Goal: Information Seeking & Learning: Compare options

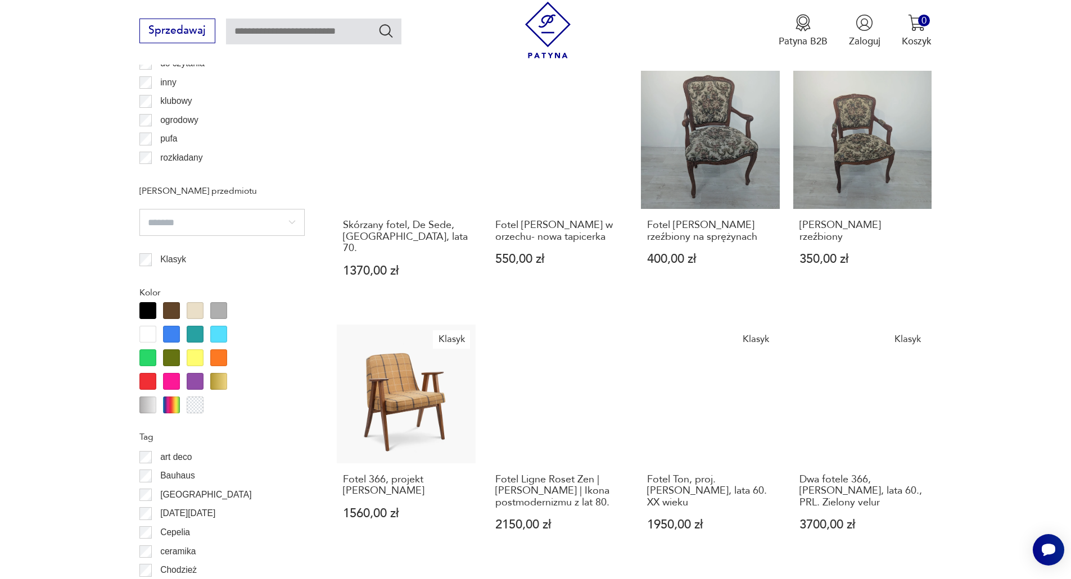
scroll to position [1280, 0]
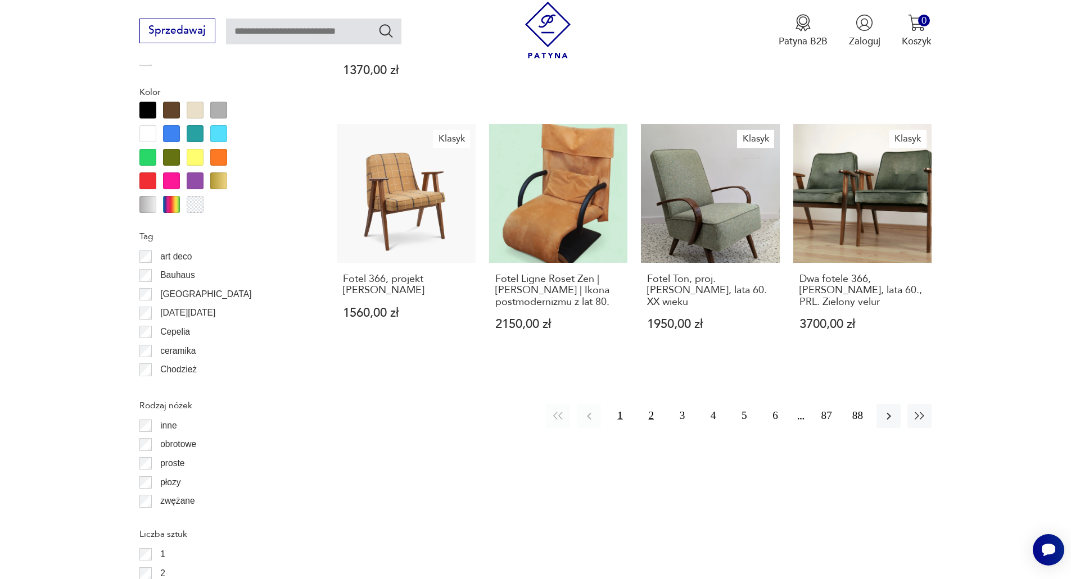
click at [653, 404] on button "2" at bounding box center [651, 416] width 24 height 24
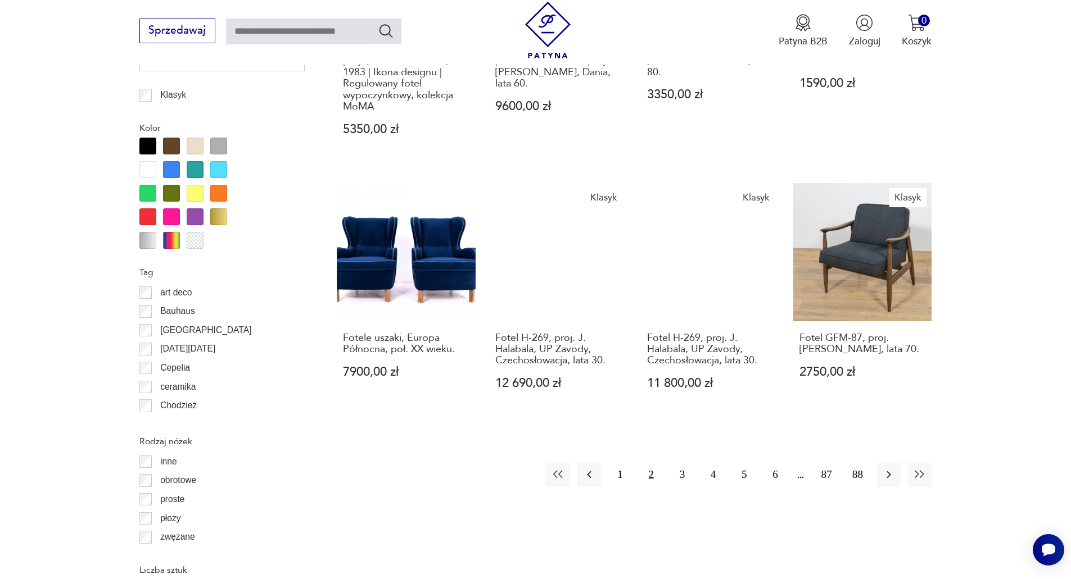
scroll to position [1498, 0]
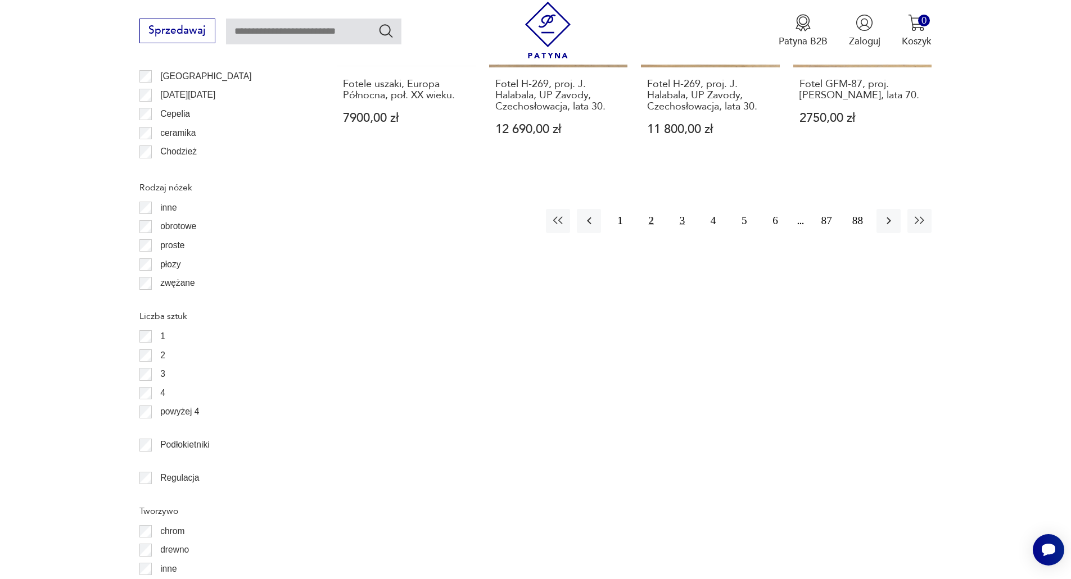
click at [680, 220] on button "3" at bounding box center [682, 221] width 24 height 24
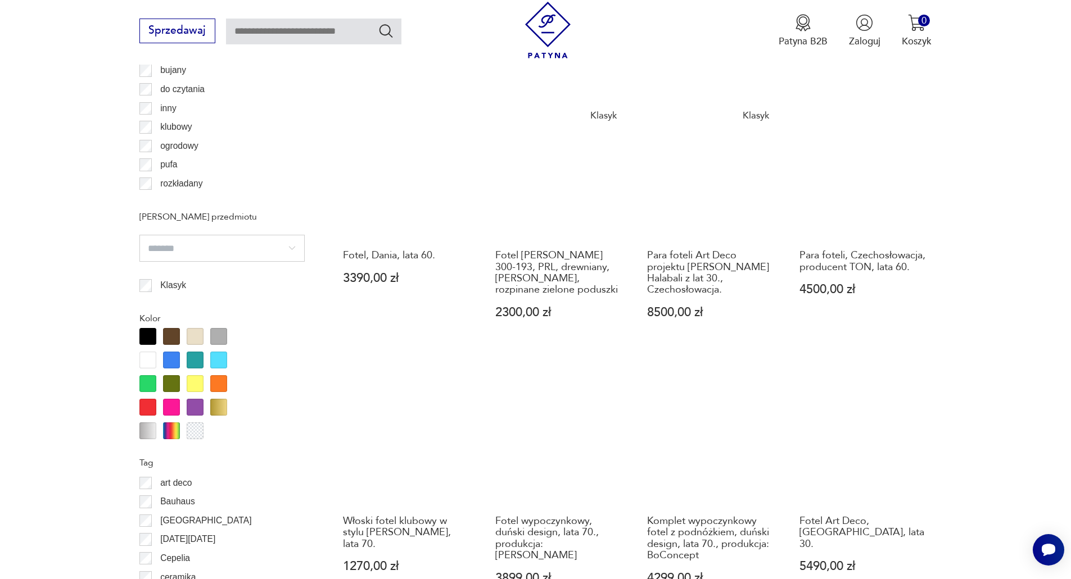
scroll to position [1274, 0]
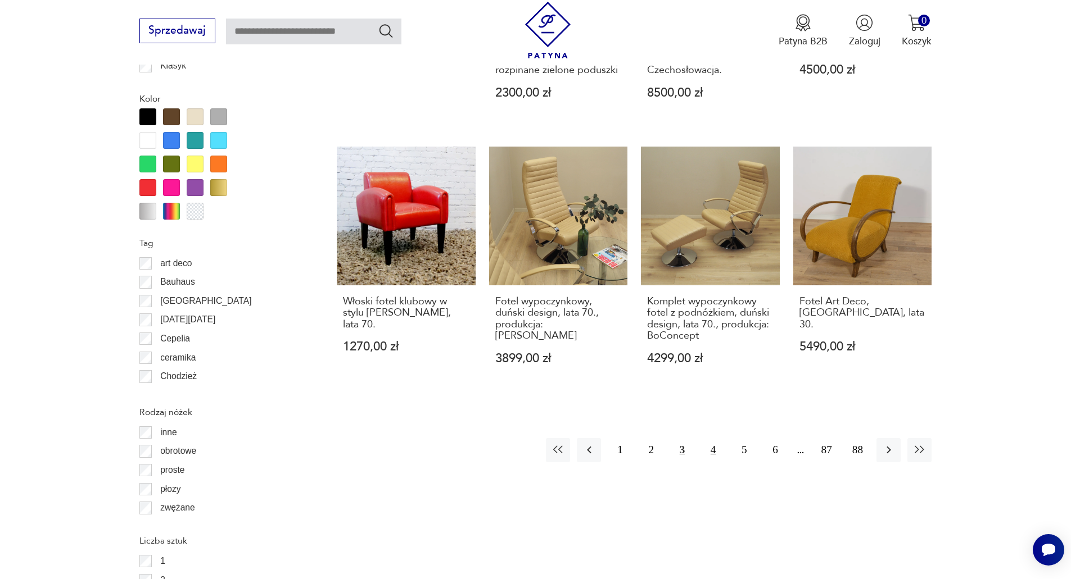
click at [710, 438] on button "4" at bounding box center [713, 450] width 24 height 24
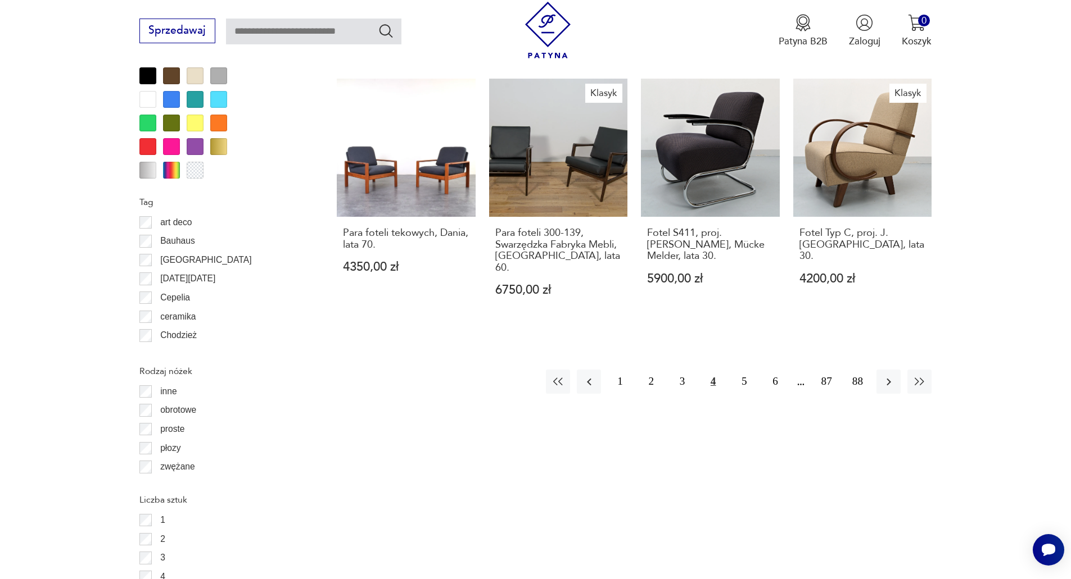
scroll to position [1330, 0]
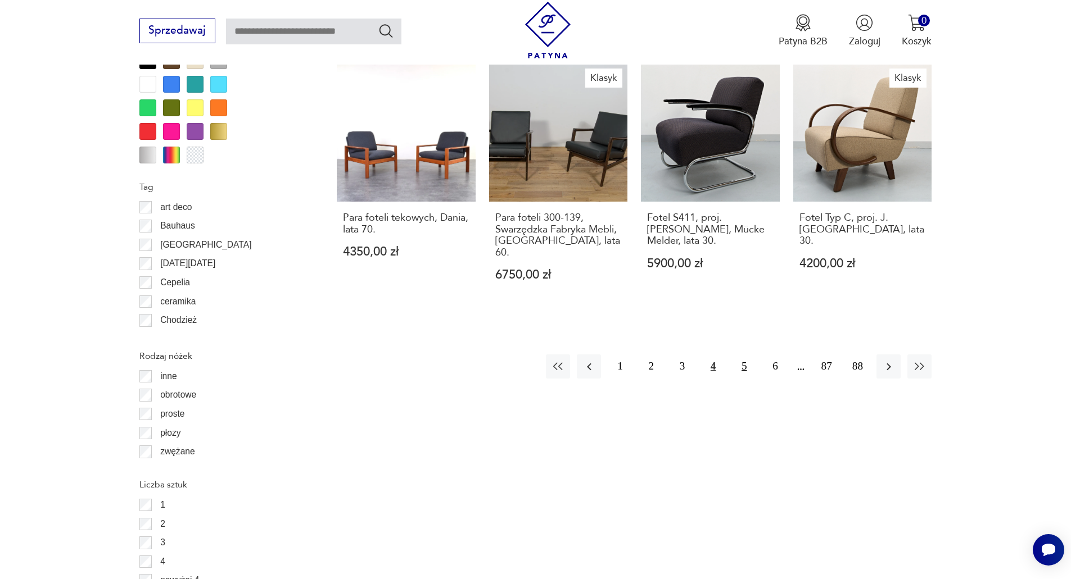
click at [744, 355] on button "5" at bounding box center [744, 367] width 24 height 24
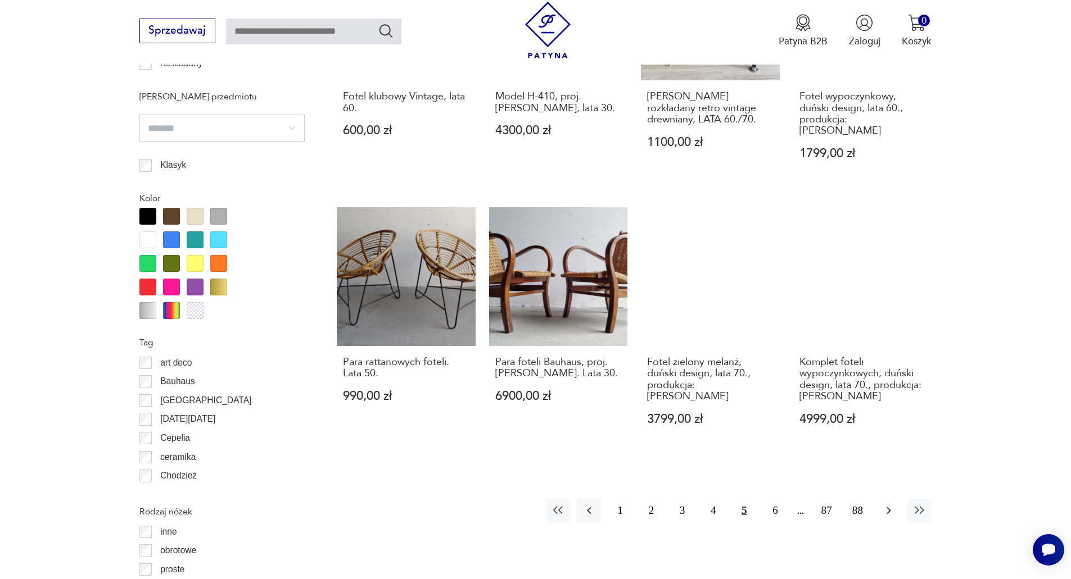
scroll to position [1330, 0]
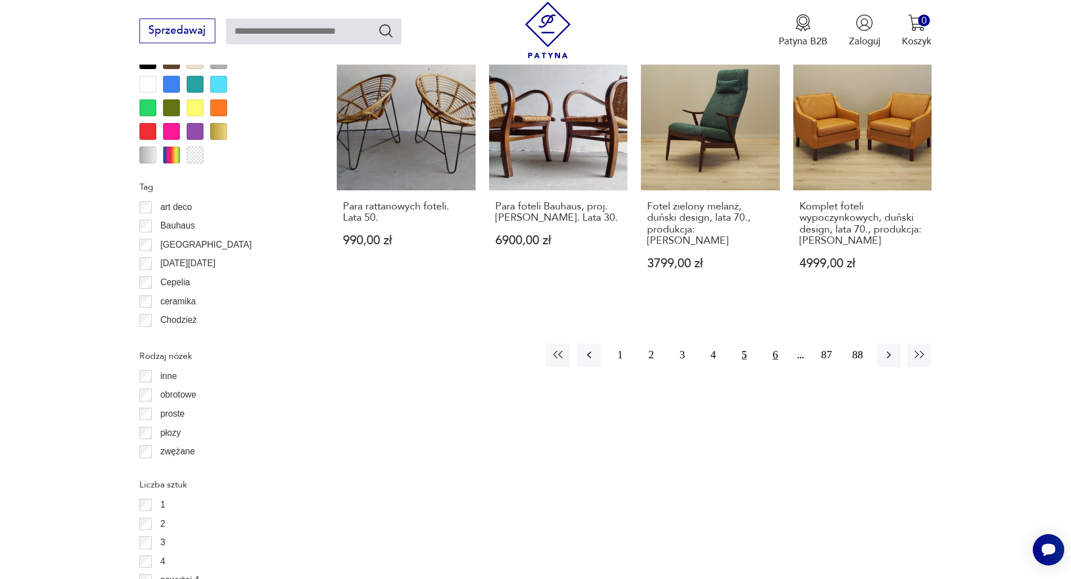
click at [777, 343] on button "6" at bounding box center [775, 355] width 24 height 24
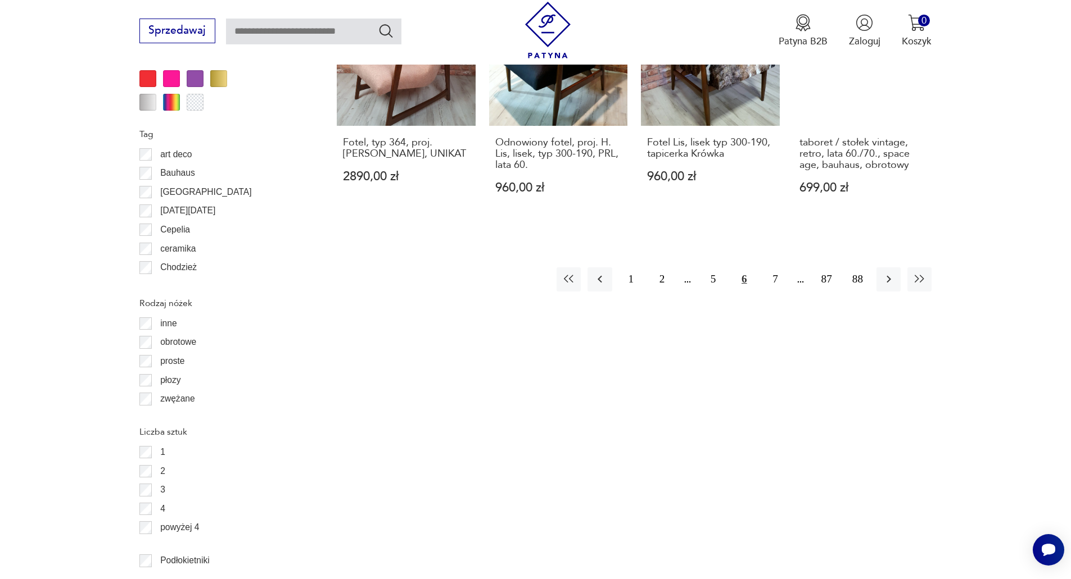
scroll to position [1386, 0]
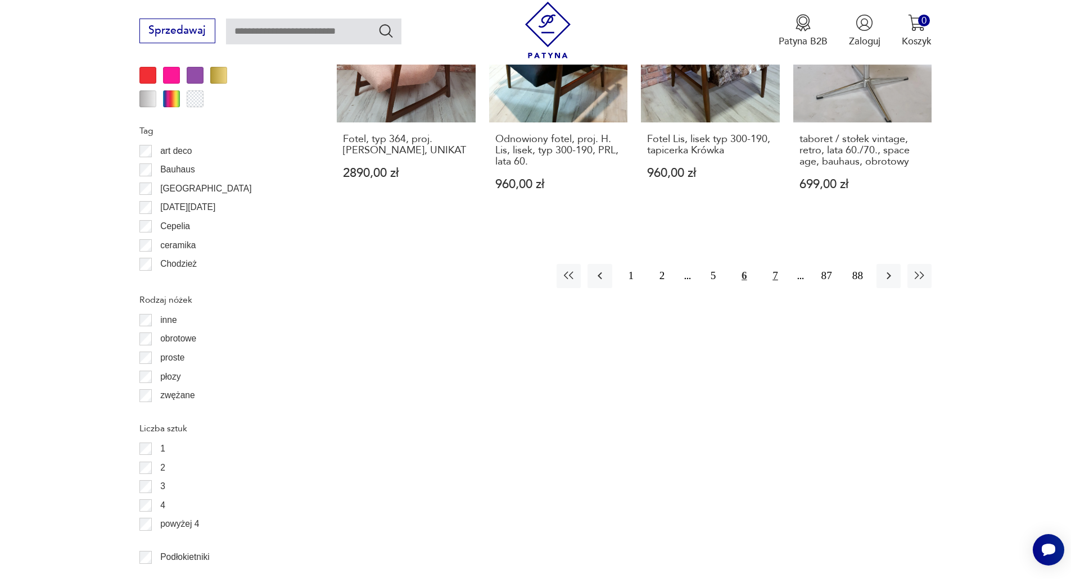
click at [776, 264] on button "7" at bounding box center [775, 276] width 24 height 24
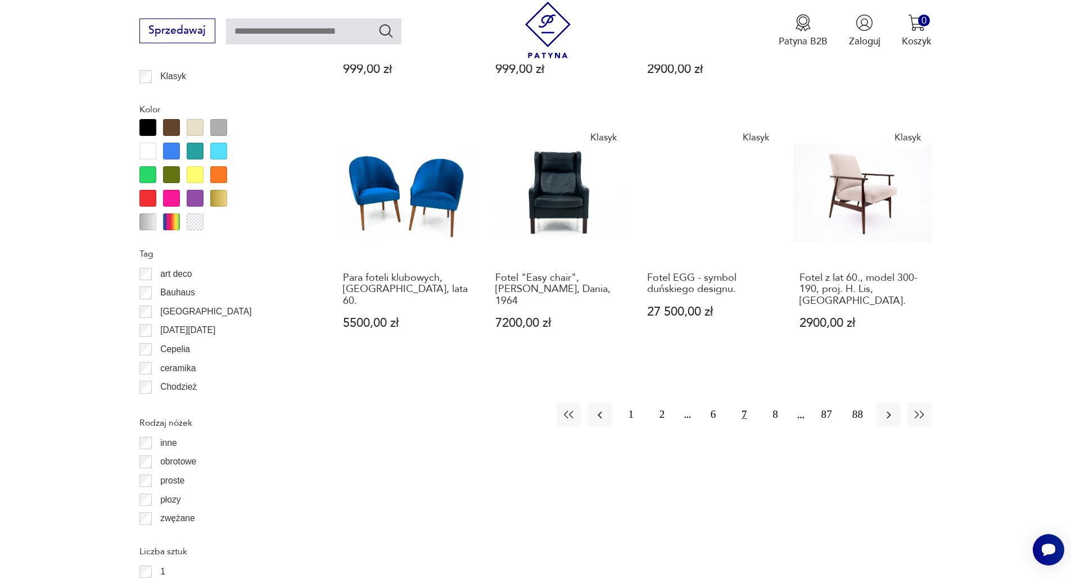
scroll to position [1386, 0]
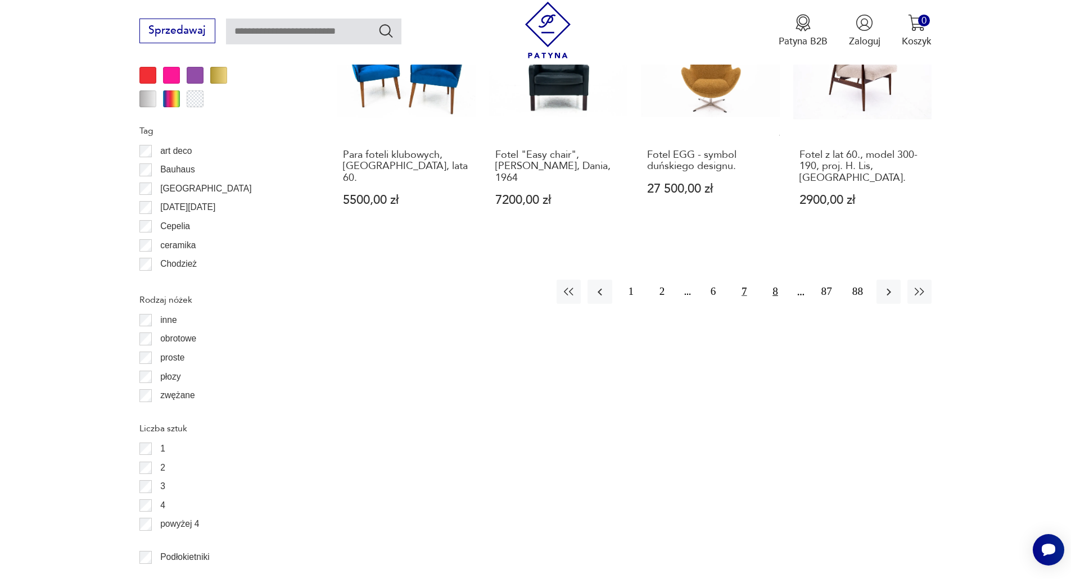
click at [777, 280] on button "8" at bounding box center [775, 292] width 24 height 24
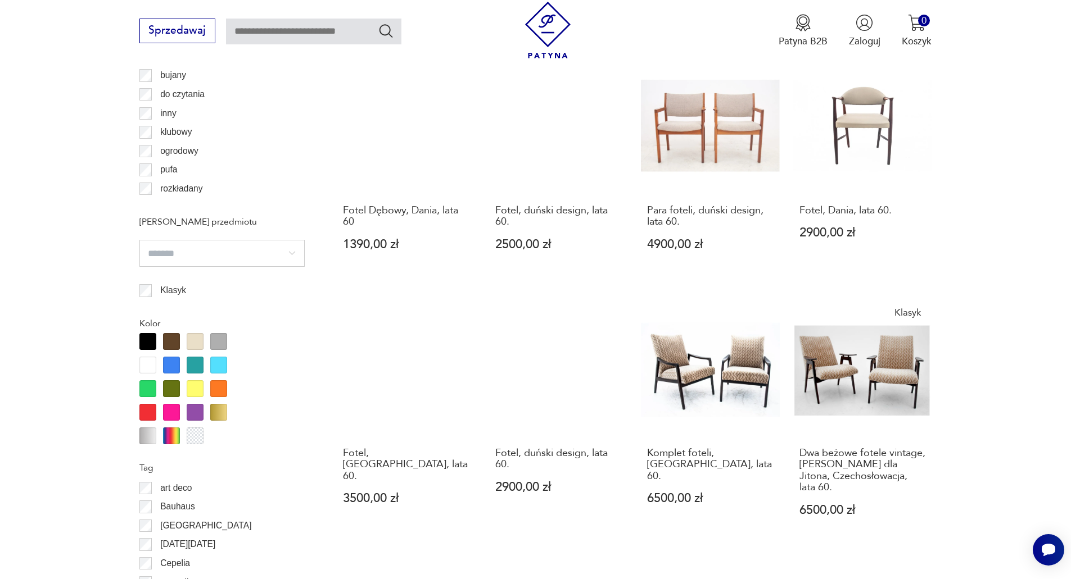
scroll to position [1442, 0]
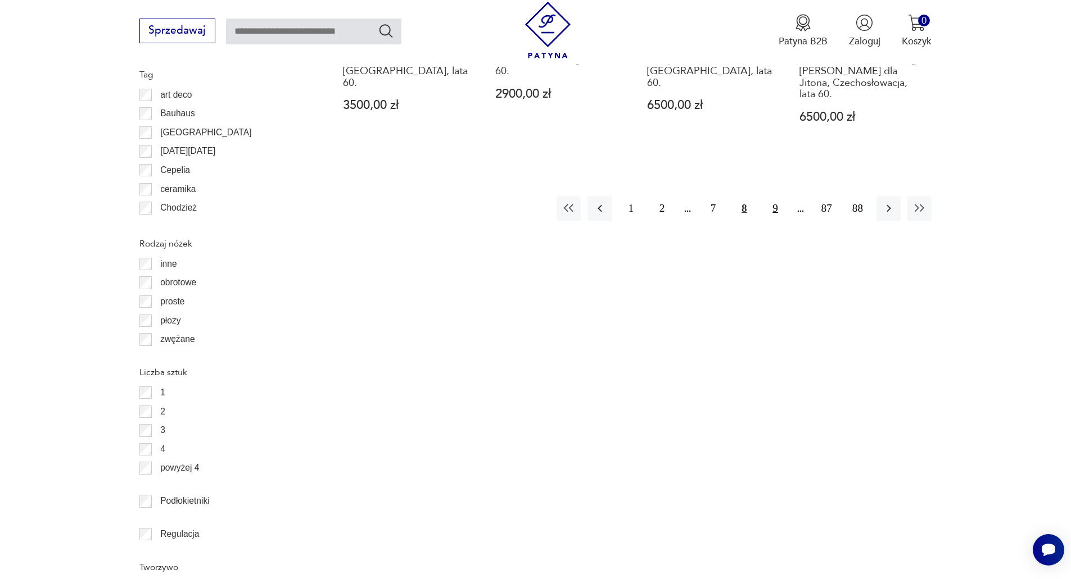
click at [772, 196] on button "9" at bounding box center [775, 208] width 24 height 24
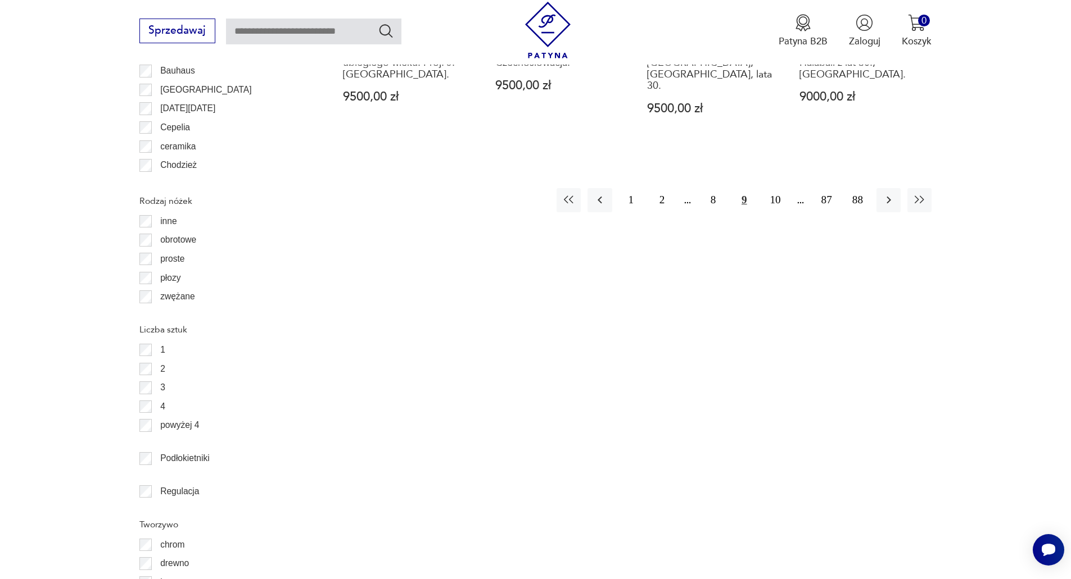
scroll to position [1498, 0]
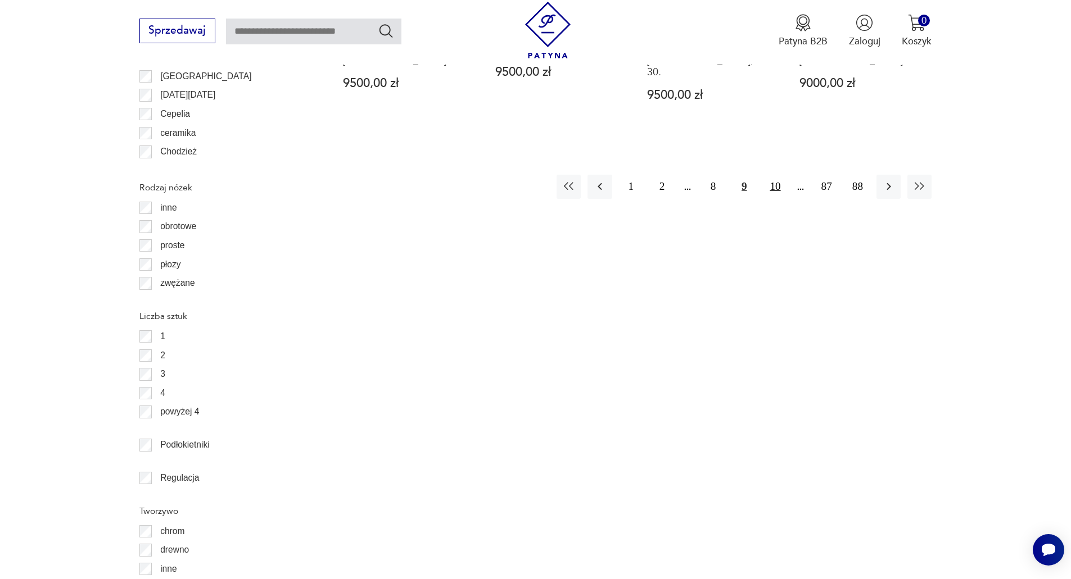
click at [776, 175] on button "10" at bounding box center [775, 187] width 24 height 24
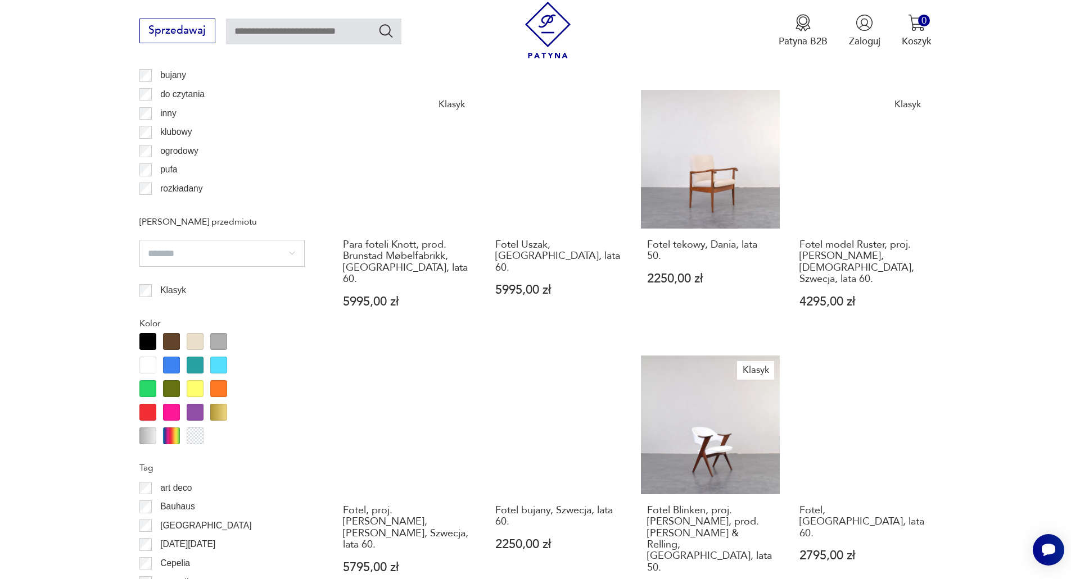
scroll to position [1442, 0]
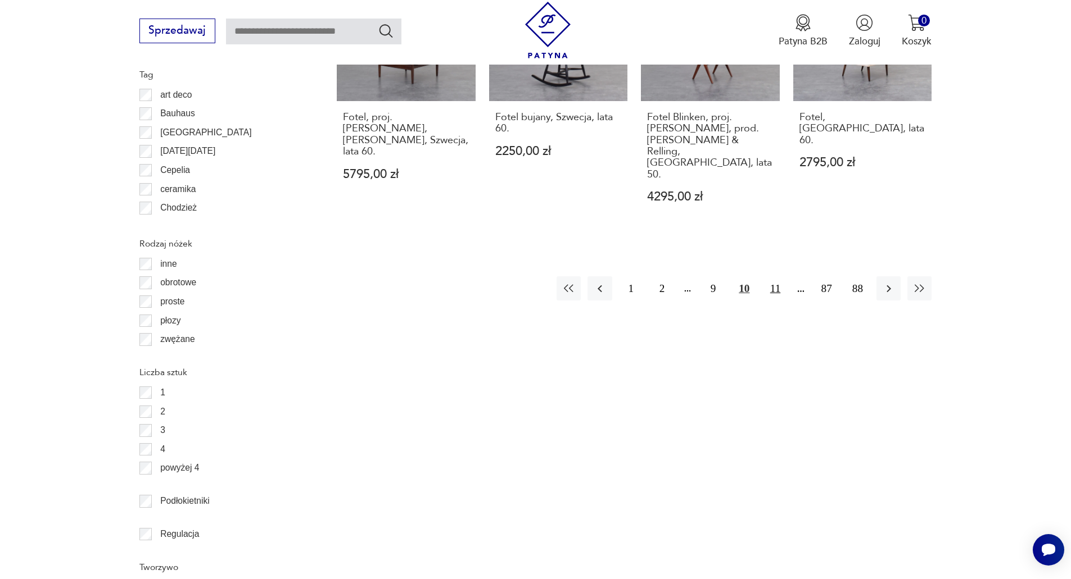
click at [775, 277] on button "11" at bounding box center [775, 289] width 24 height 24
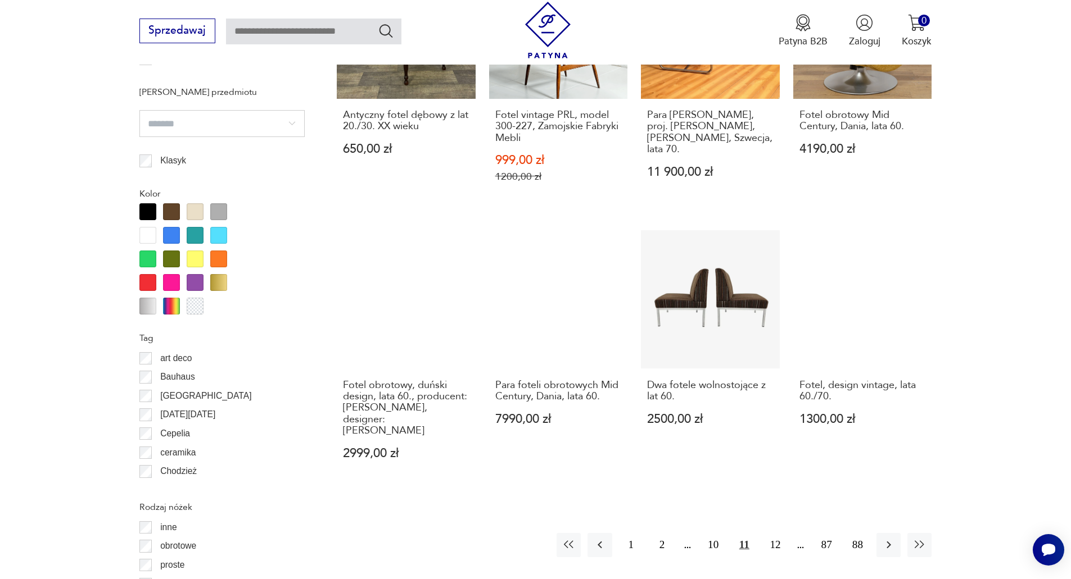
scroll to position [1217, 0]
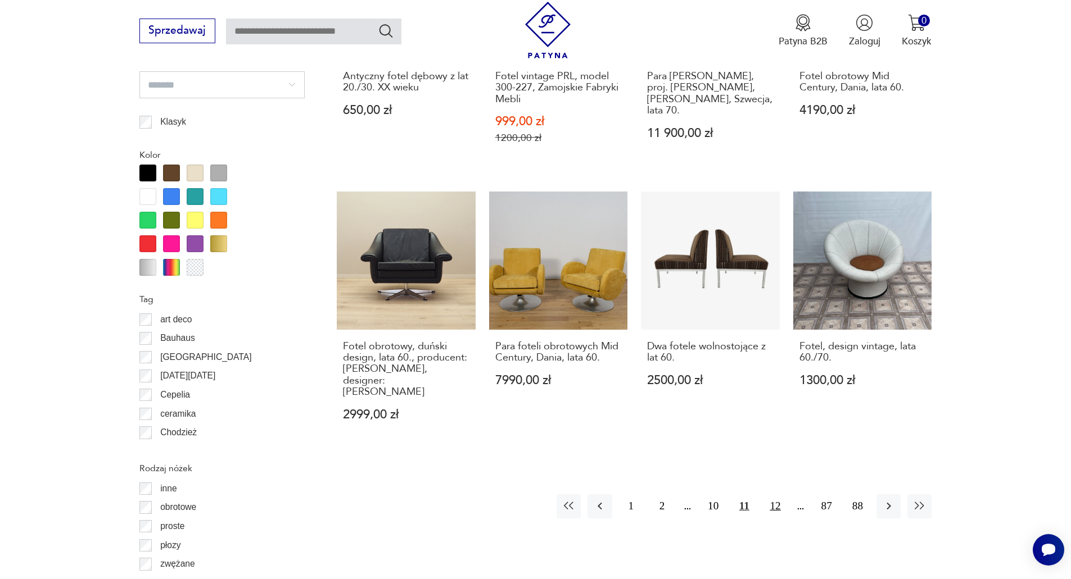
click at [777, 495] on button "12" at bounding box center [775, 507] width 24 height 24
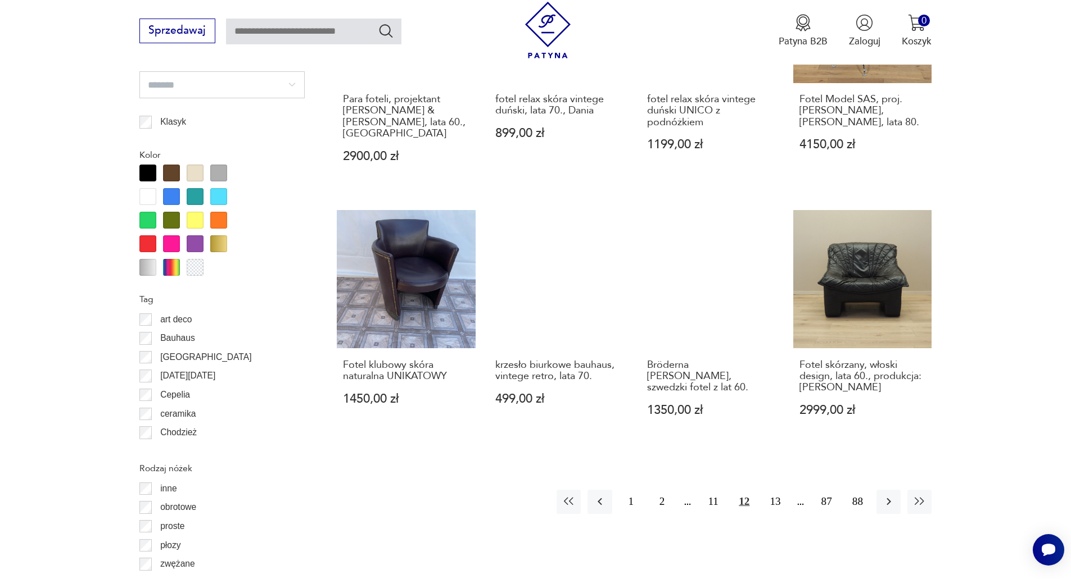
scroll to position [1274, 0]
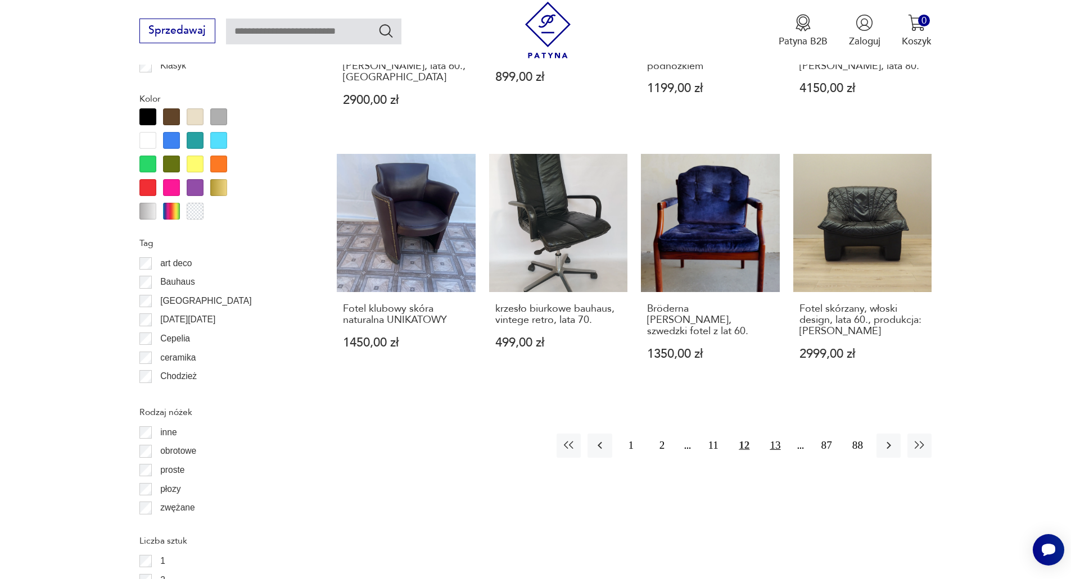
click at [775, 434] on button "13" at bounding box center [775, 446] width 24 height 24
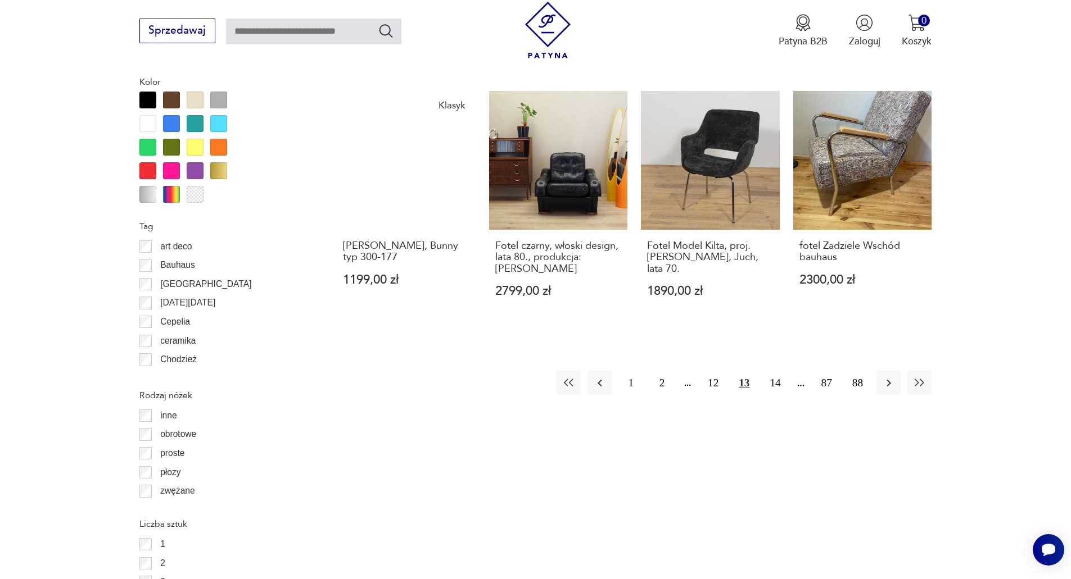
scroll to position [1386, 0]
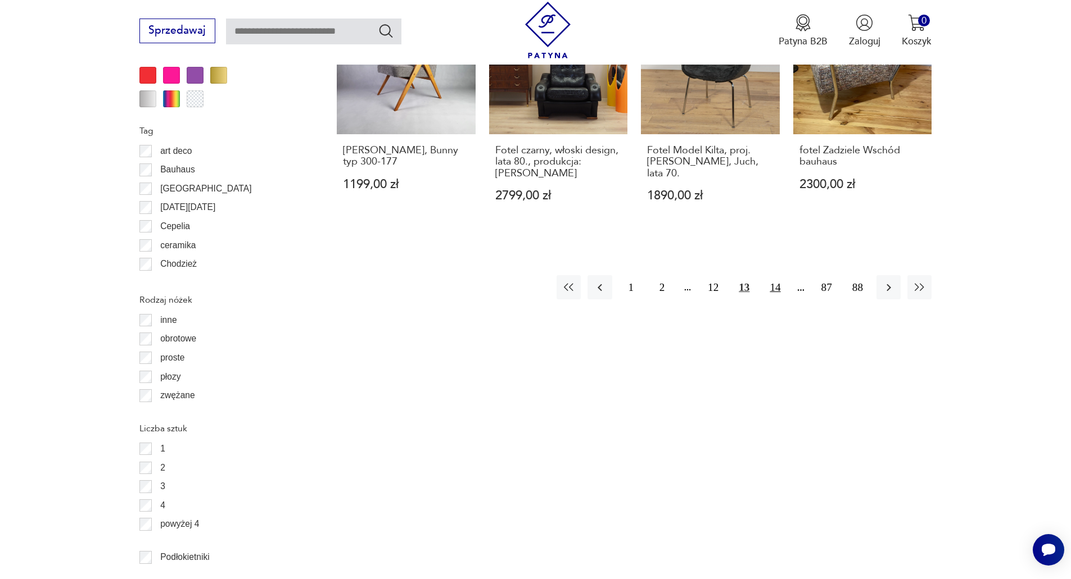
click at [780, 275] on button "14" at bounding box center [775, 287] width 24 height 24
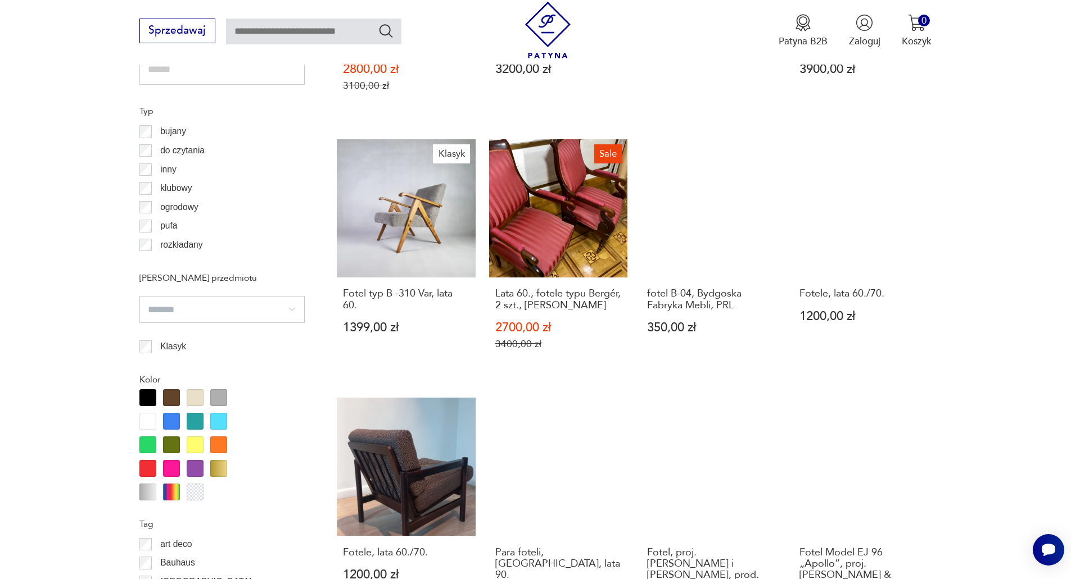
scroll to position [1274, 0]
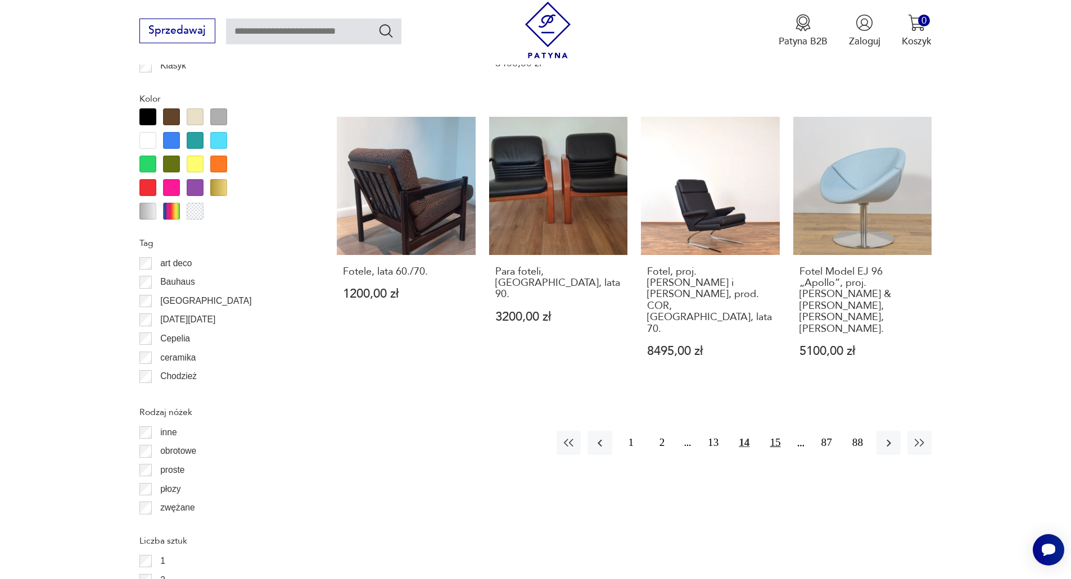
click at [782, 431] on button "15" at bounding box center [775, 443] width 24 height 24
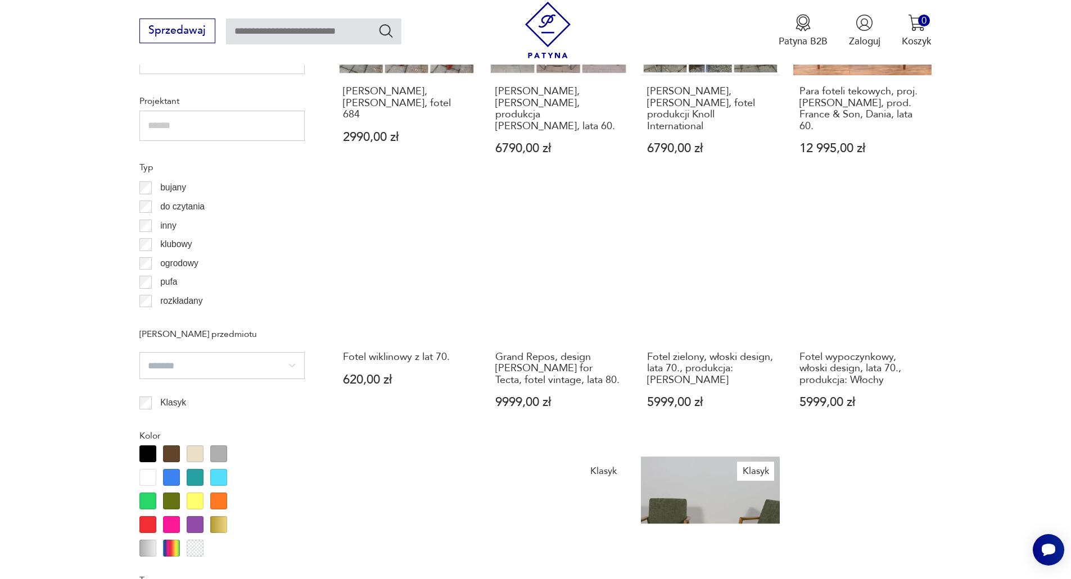
scroll to position [1217, 0]
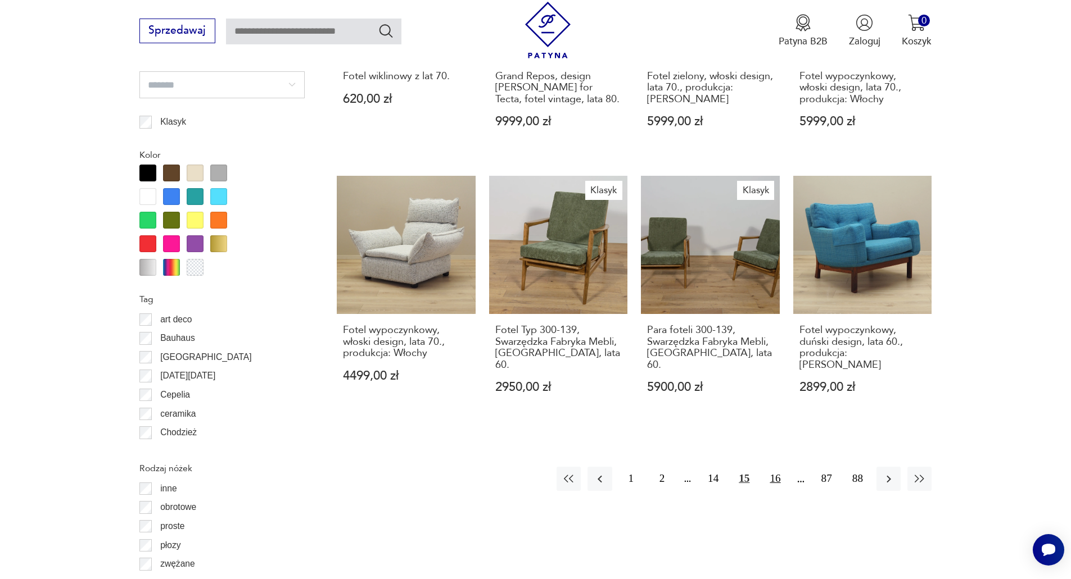
click at [775, 467] on button "16" at bounding box center [775, 479] width 24 height 24
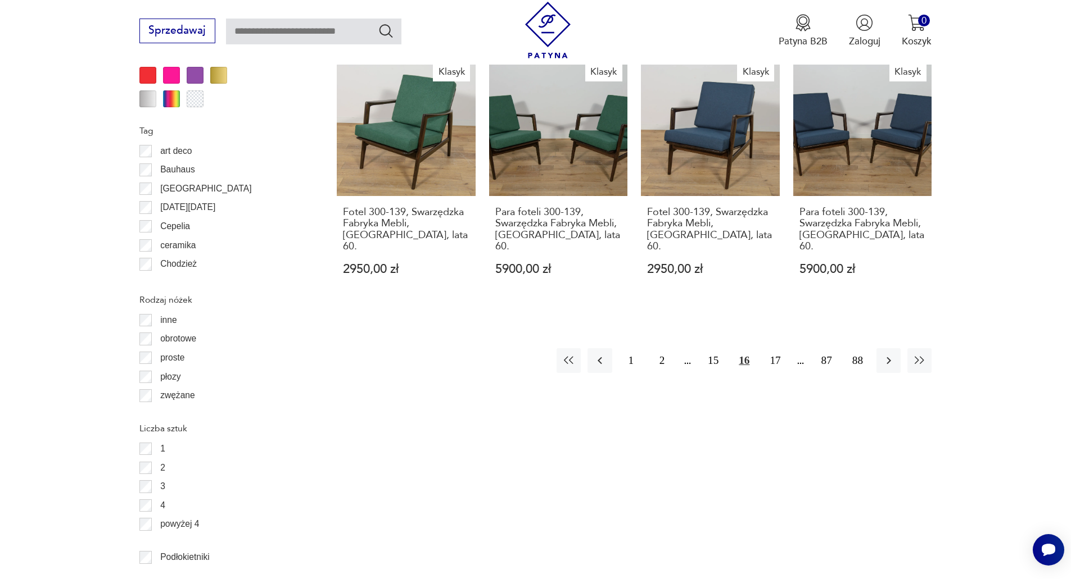
scroll to position [1498, 0]
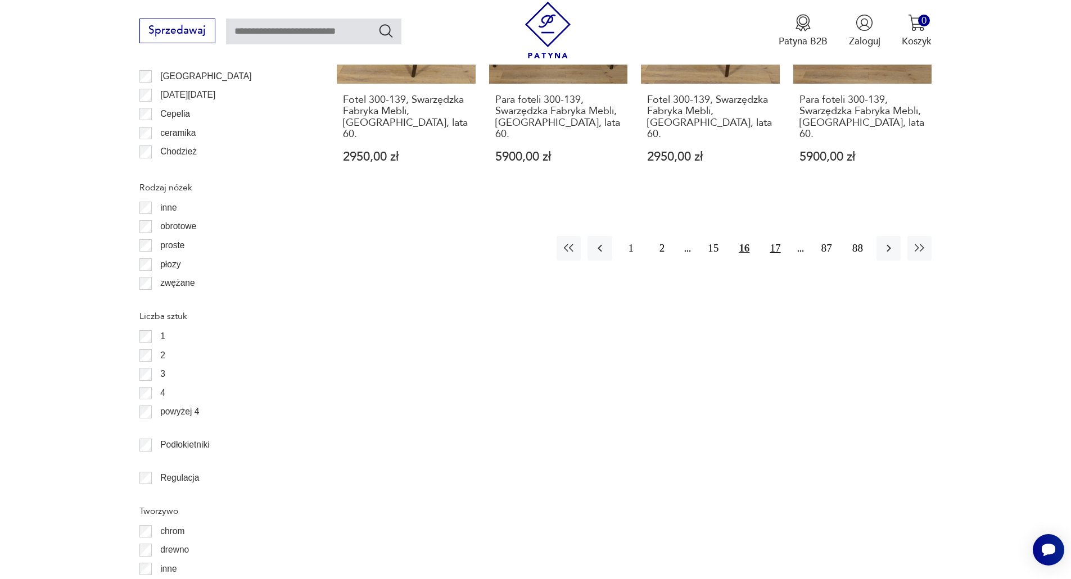
click at [776, 236] on button "17" at bounding box center [775, 248] width 24 height 24
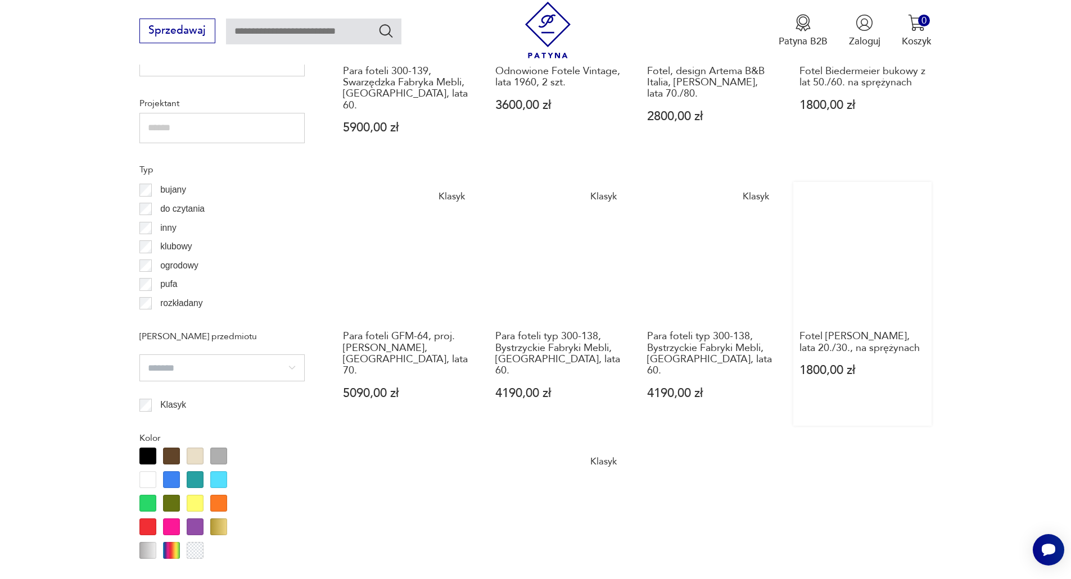
scroll to position [1161, 0]
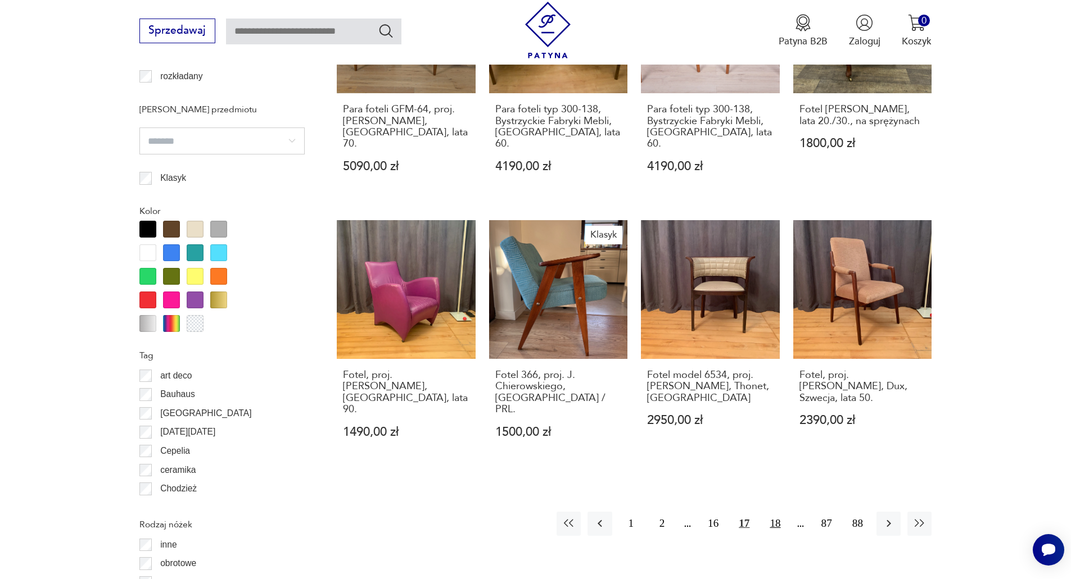
click at [774, 512] on button "18" at bounding box center [775, 524] width 24 height 24
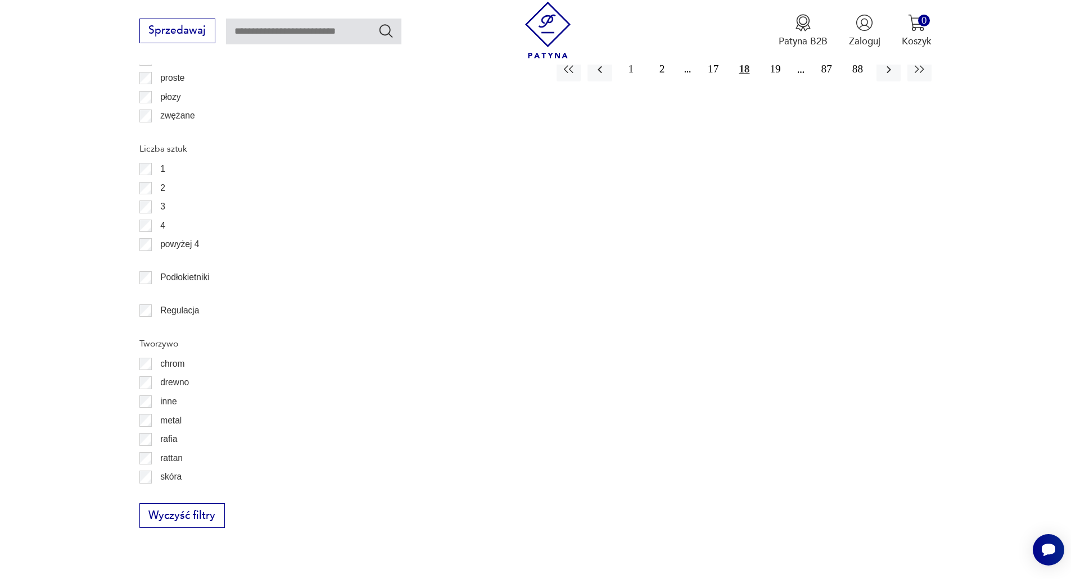
scroll to position [1667, 0]
click at [159, 363] on label "chrom" at bounding box center [168, 363] width 33 height 19
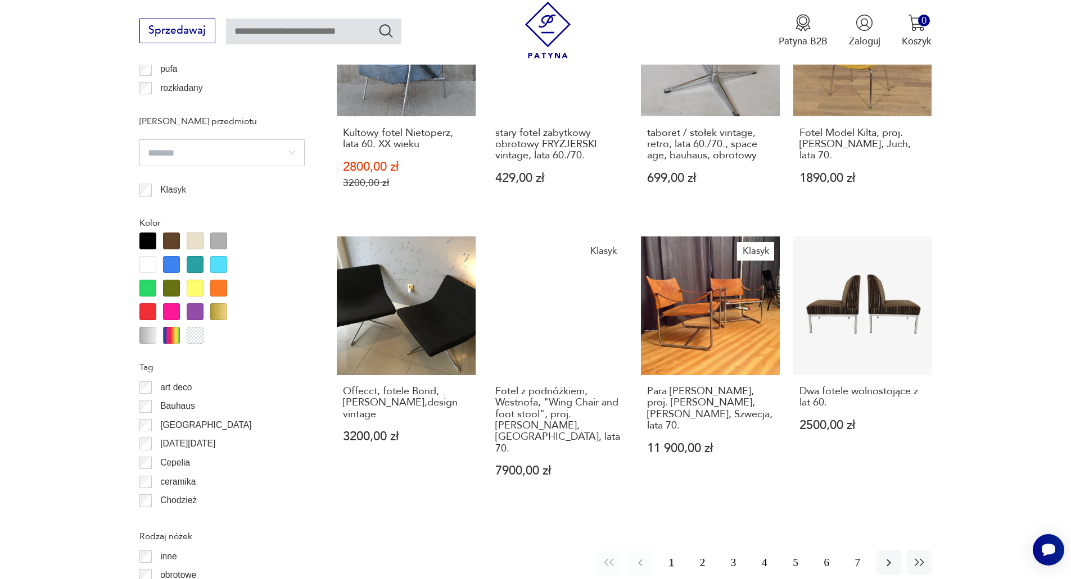
scroll to position [1274, 0]
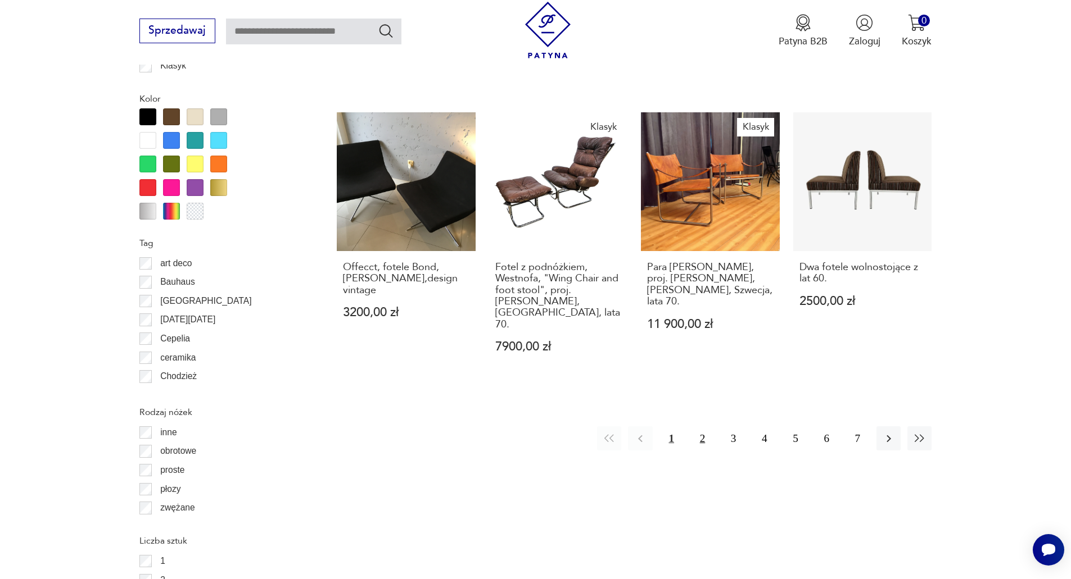
click at [703, 427] on button "2" at bounding box center [702, 439] width 24 height 24
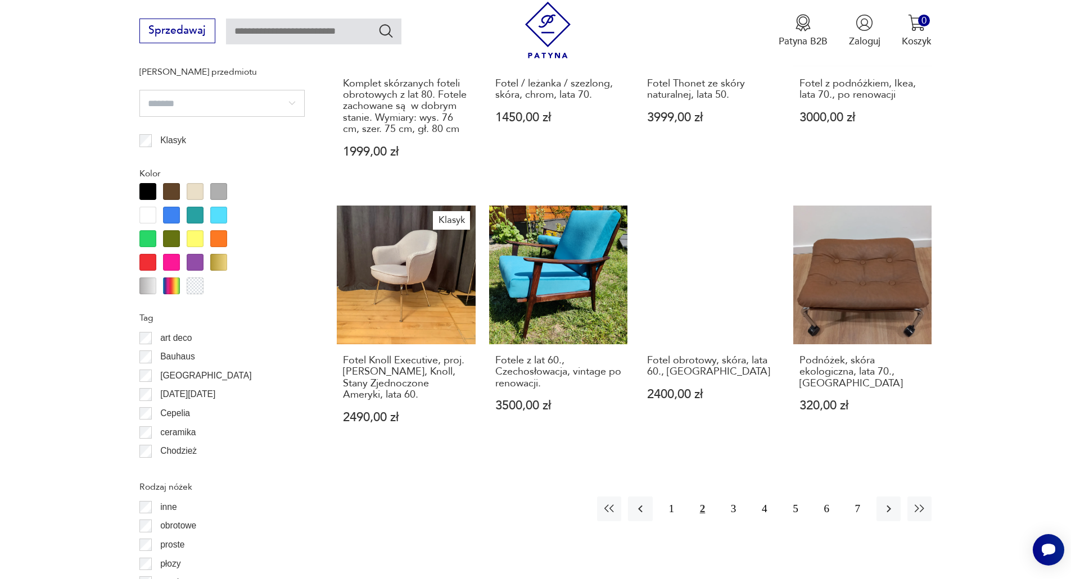
scroll to position [1217, 0]
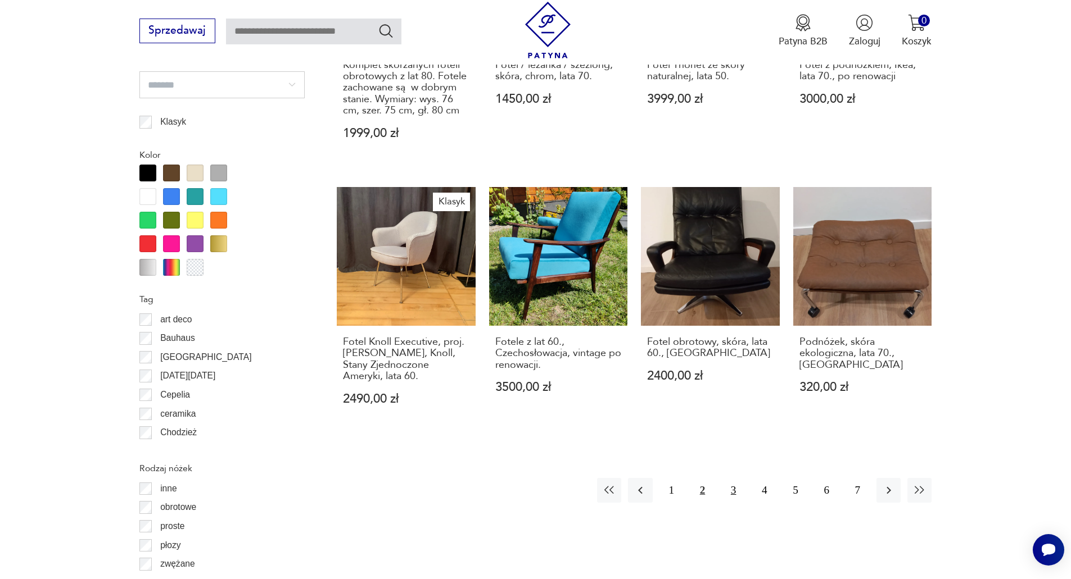
click at [731, 478] on button "3" at bounding box center [733, 490] width 24 height 24
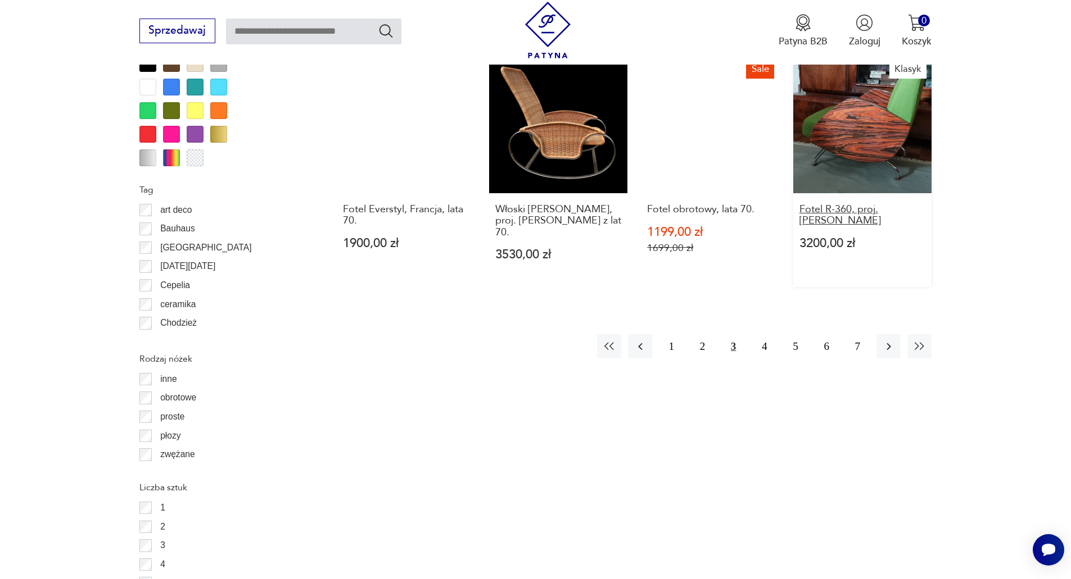
scroll to position [1330, 0]
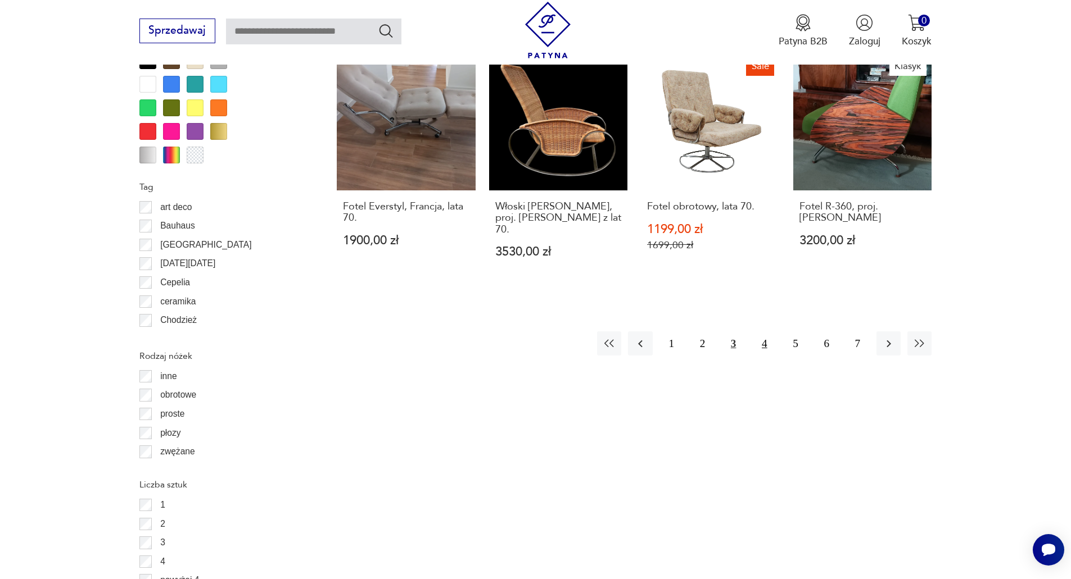
click at [769, 332] on button "4" at bounding box center [764, 344] width 24 height 24
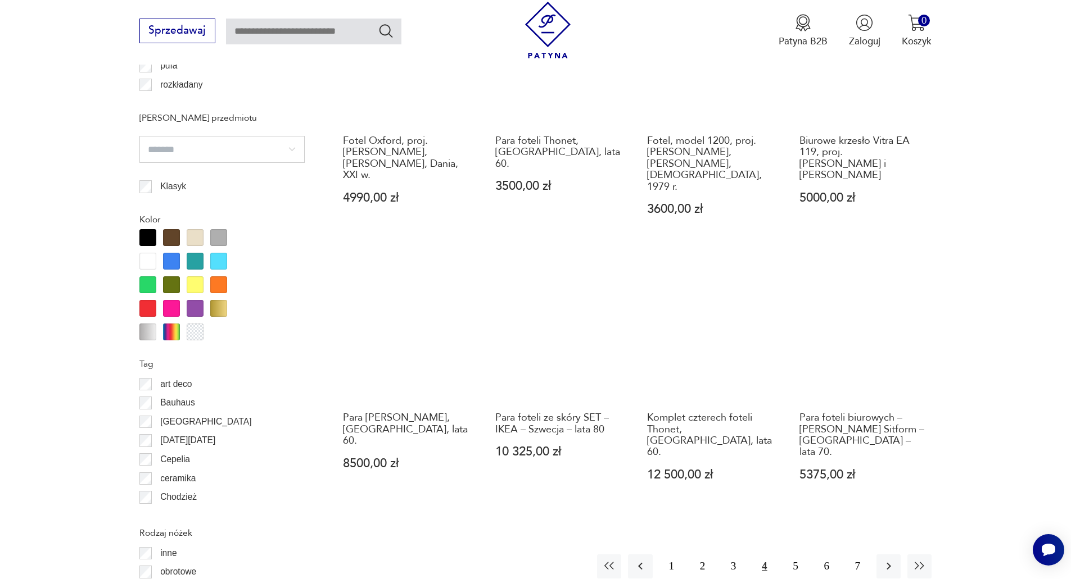
scroll to position [1161, 0]
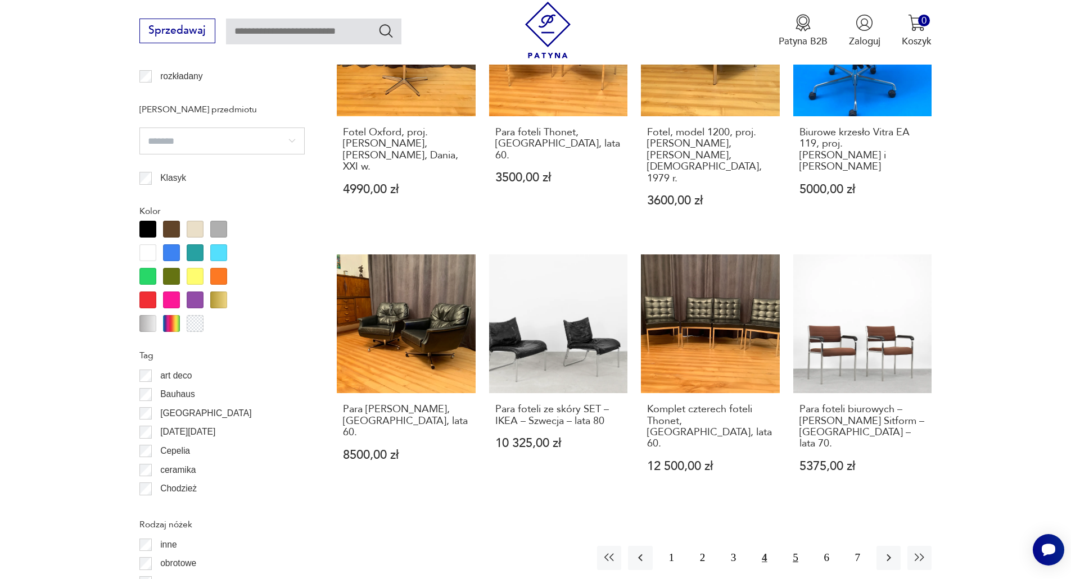
click at [796, 546] on button "5" at bounding box center [795, 558] width 24 height 24
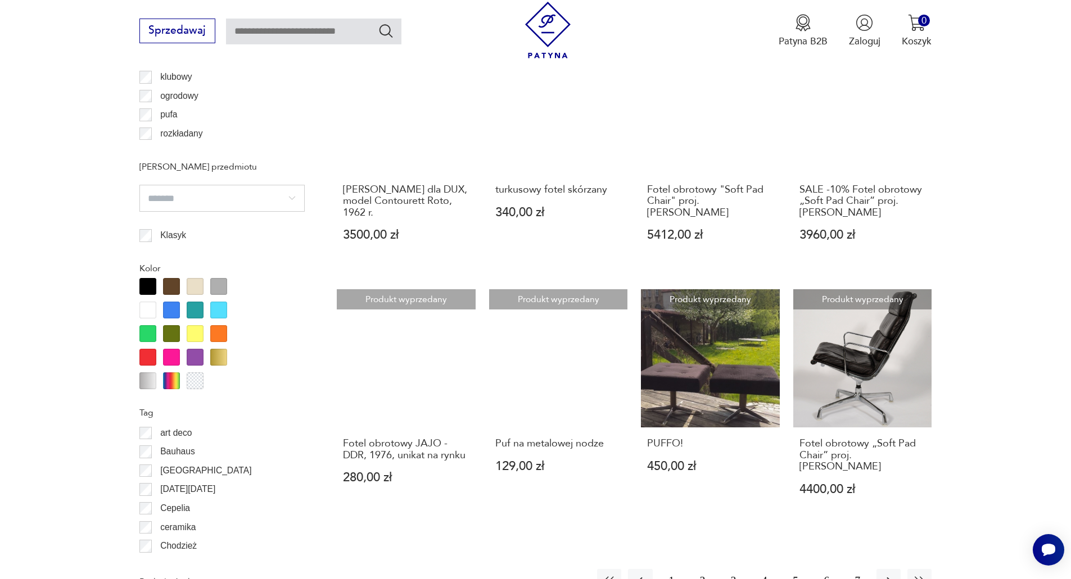
scroll to position [1105, 0]
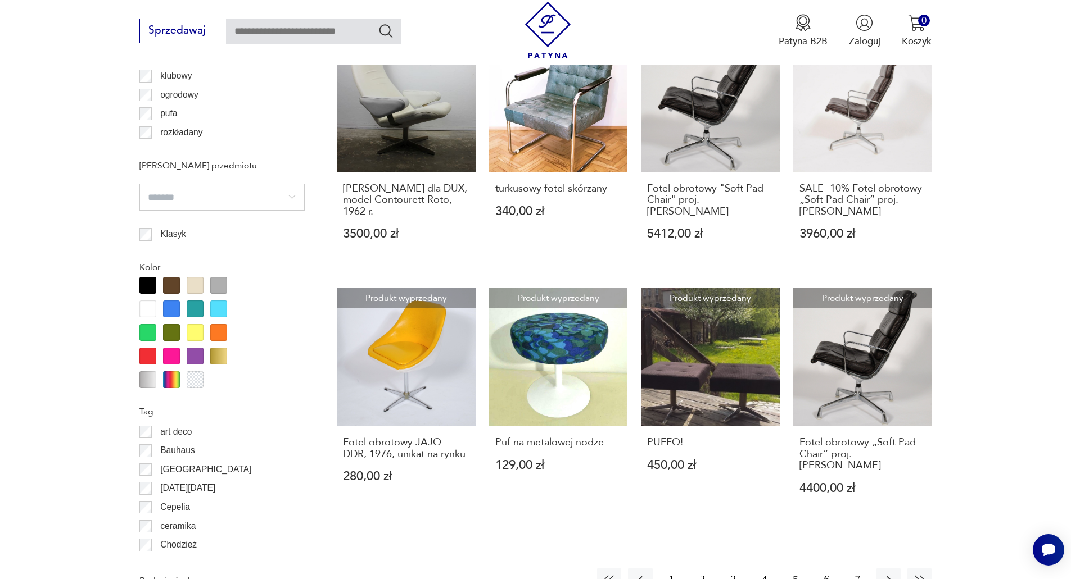
click at [823, 568] on button "6" at bounding box center [826, 580] width 24 height 24
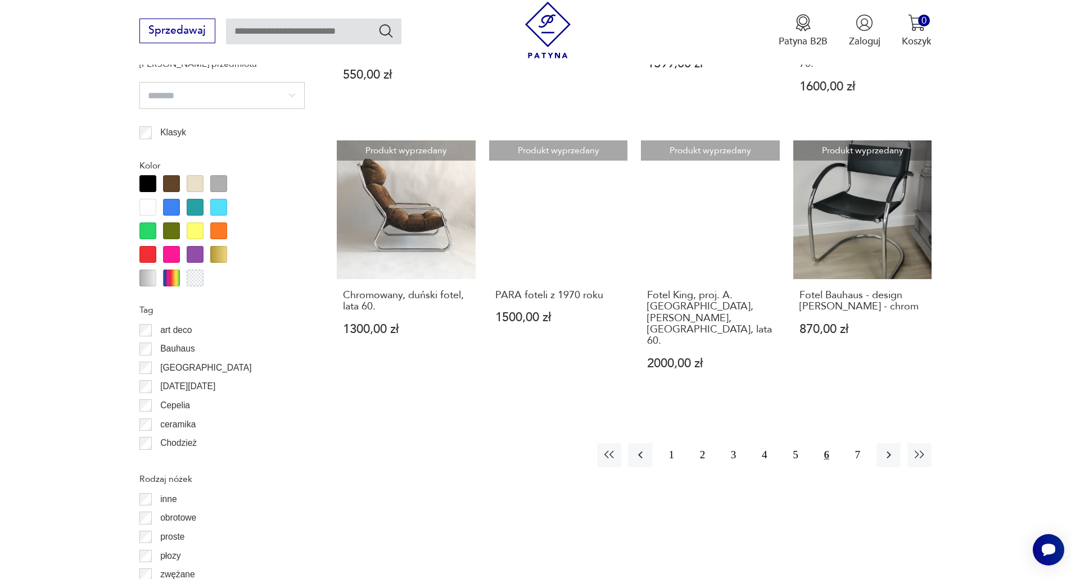
scroll to position [1217, 0]
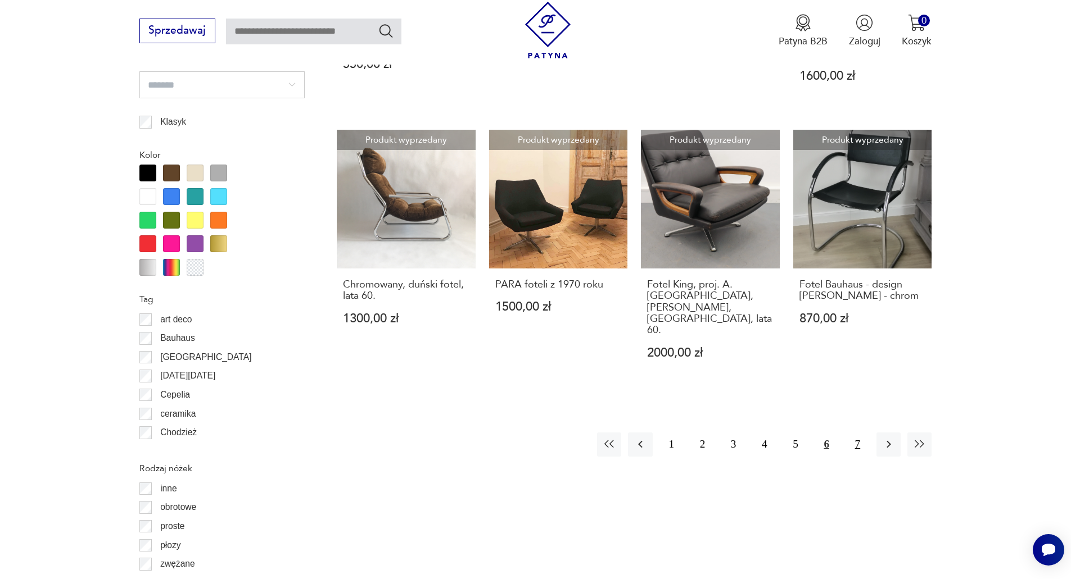
click at [860, 433] on button "7" at bounding box center [857, 445] width 24 height 24
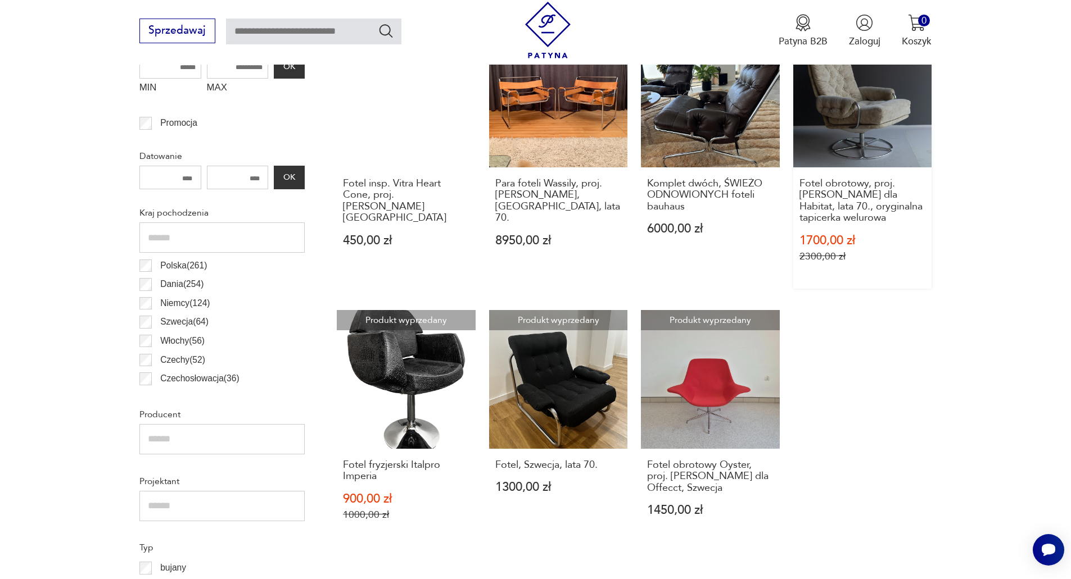
scroll to position [599, 0]
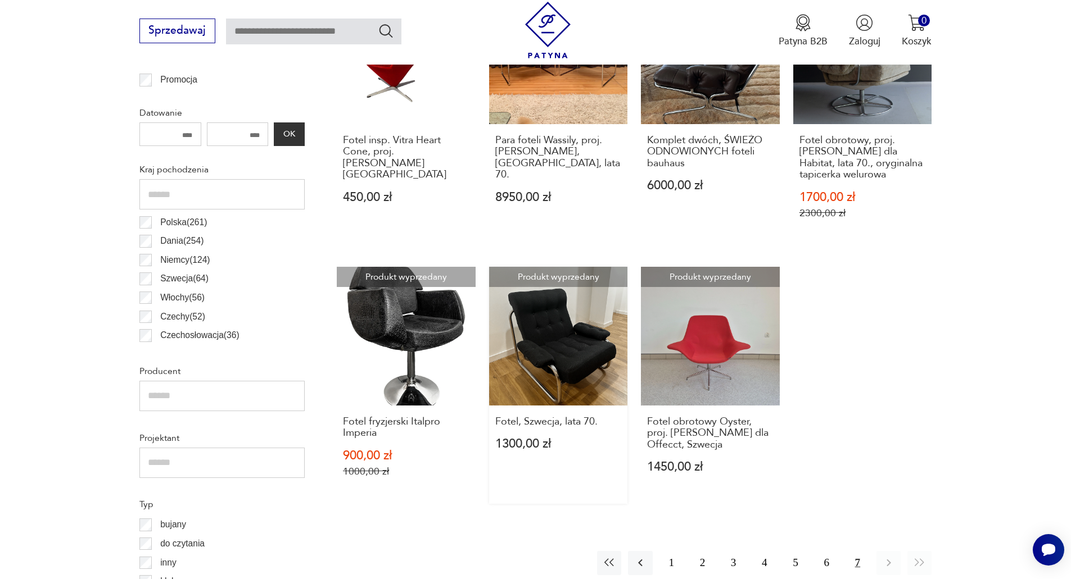
click at [569, 348] on link "Produkt wyprzedany Fotel, Szwecja, lata 70. 1300,00 zł" at bounding box center [558, 385] width 139 height 237
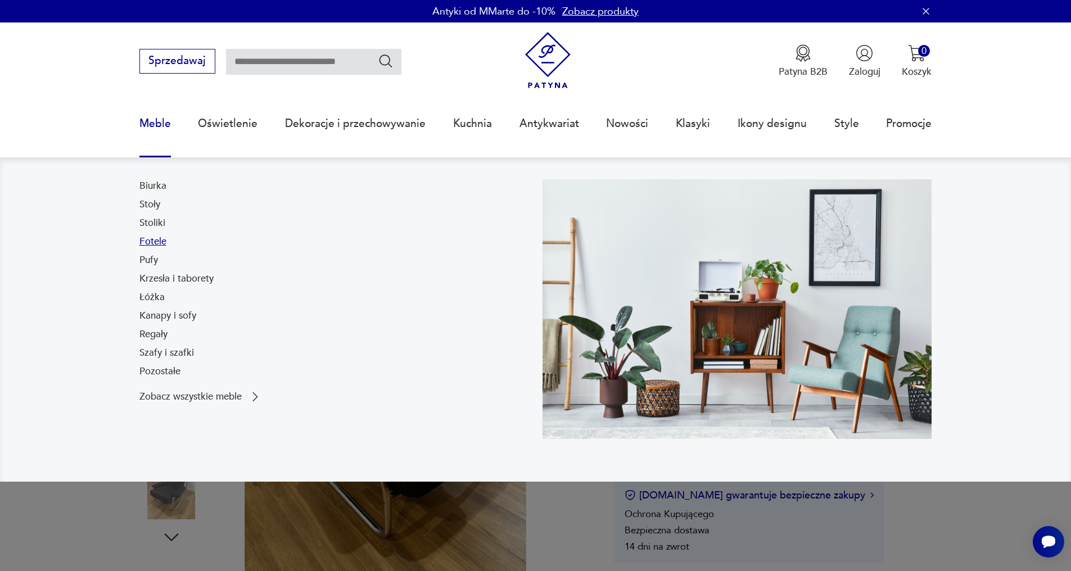
click at [152, 240] on link "Fotele" at bounding box center [152, 241] width 27 height 13
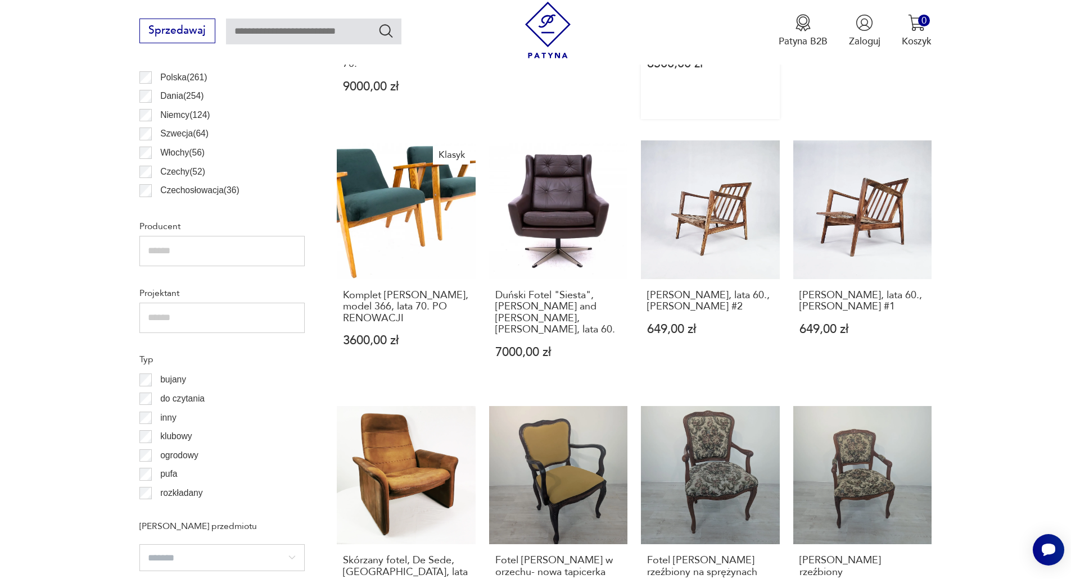
scroll to position [785, 0]
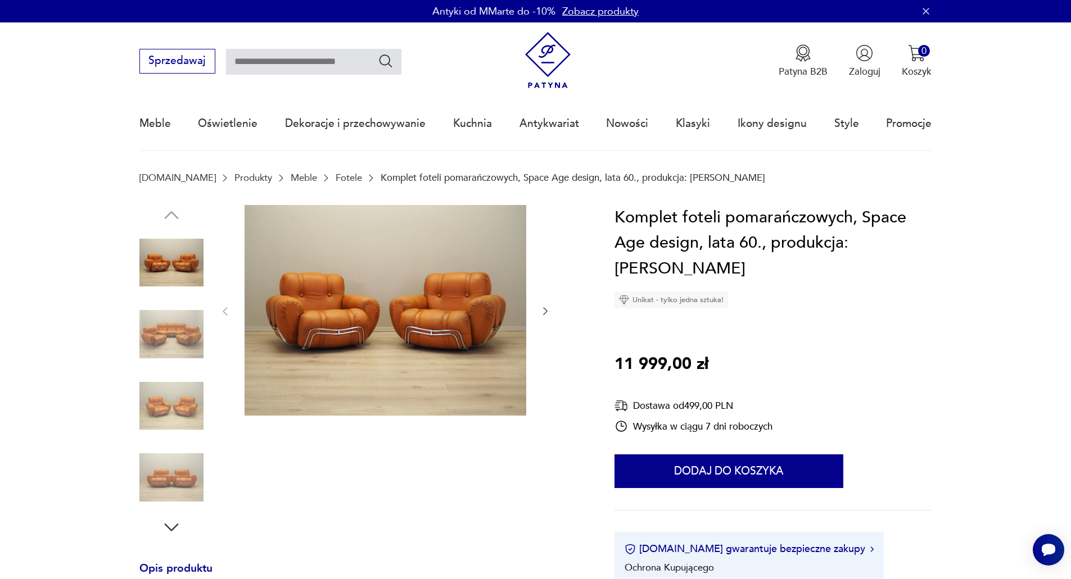
click at [545, 309] on icon "button" at bounding box center [545, 312] width 4 height 8
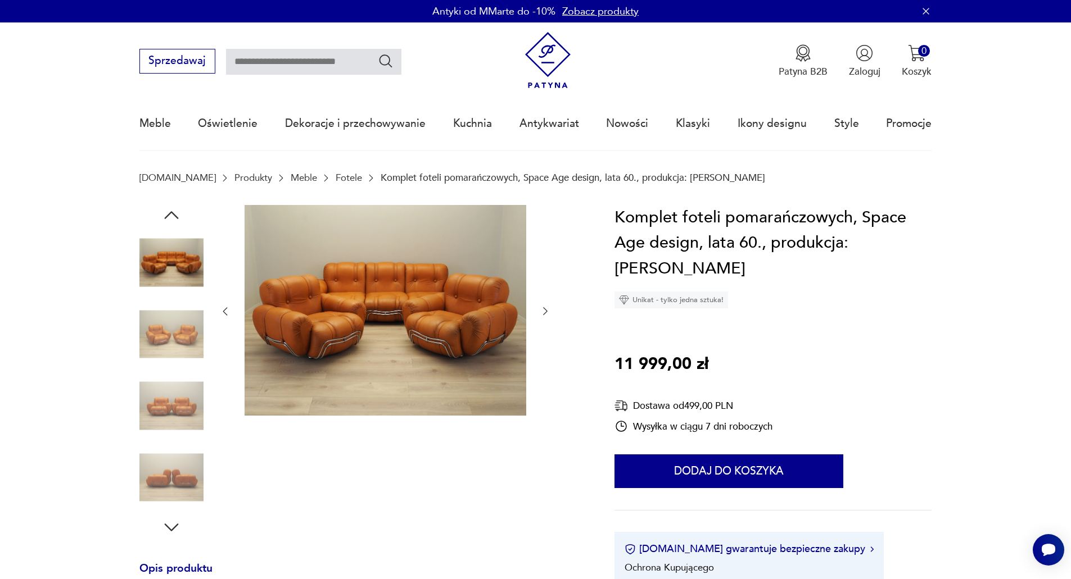
click at [545, 309] on icon "button" at bounding box center [545, 312] width 4 height 8
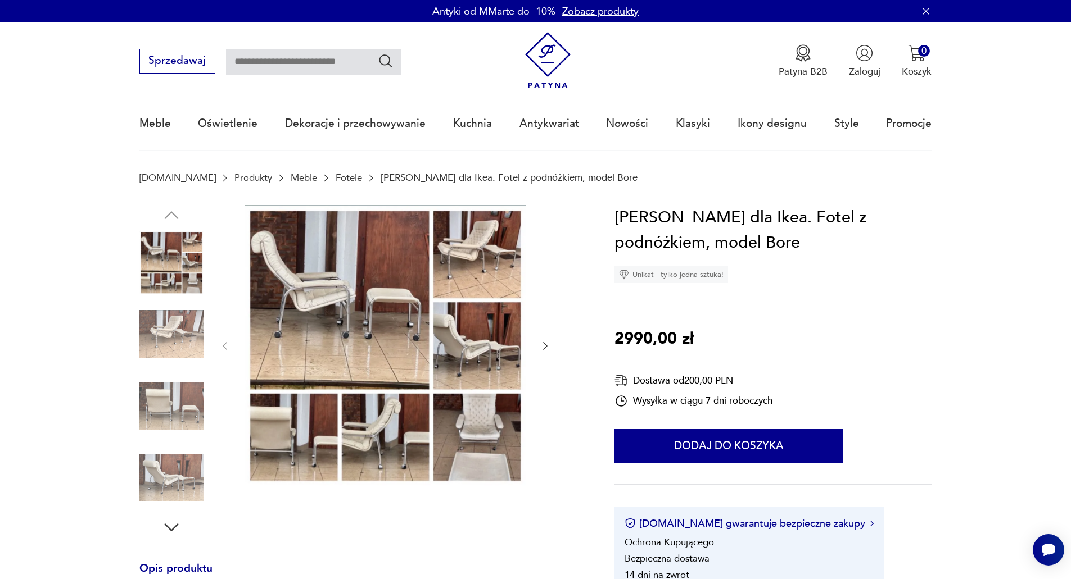
click at [544, 348] on icon "button" at bounding box center [545, 346] width 11 height 11
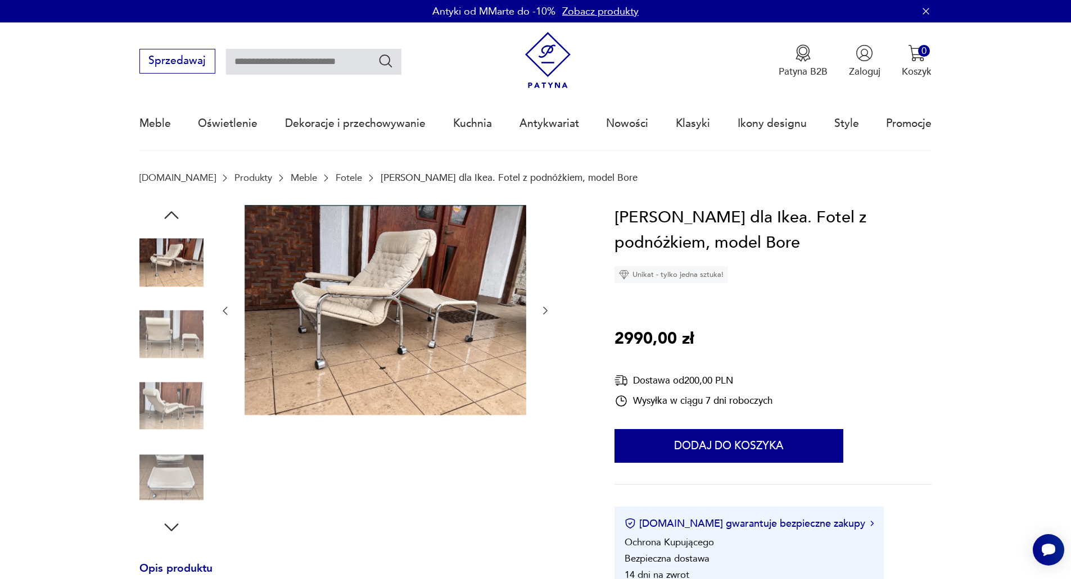
click at [542, 347] on div at bounding box center [385, 311] width 332 height 212
click at [547, 306] on icon "button" at bounding box center [545, 310] width 11 height 11
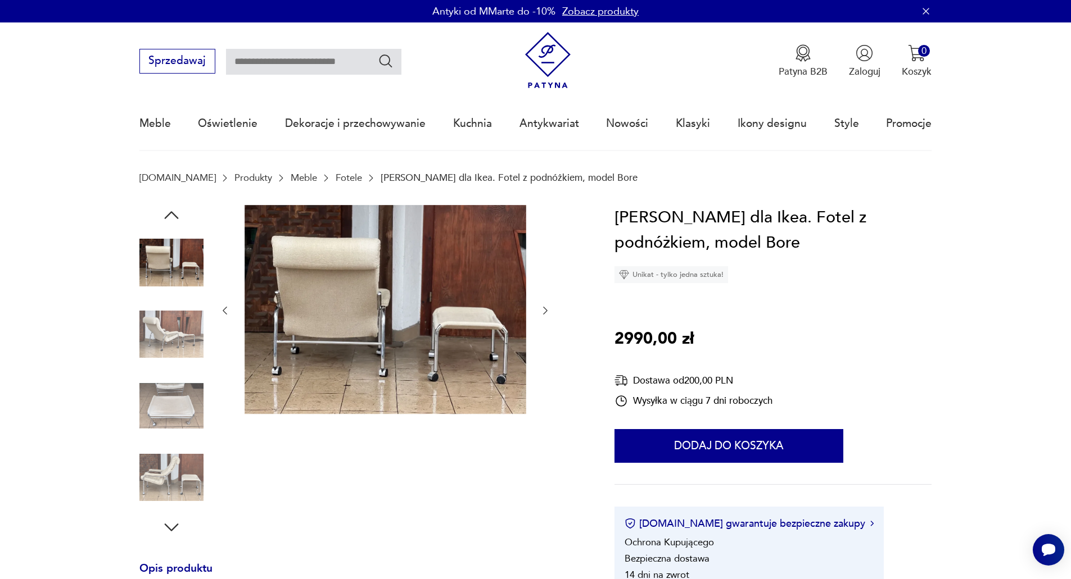
click at [547, 306] on icon "button" at bounding box center [545, 310] width 11 height 11
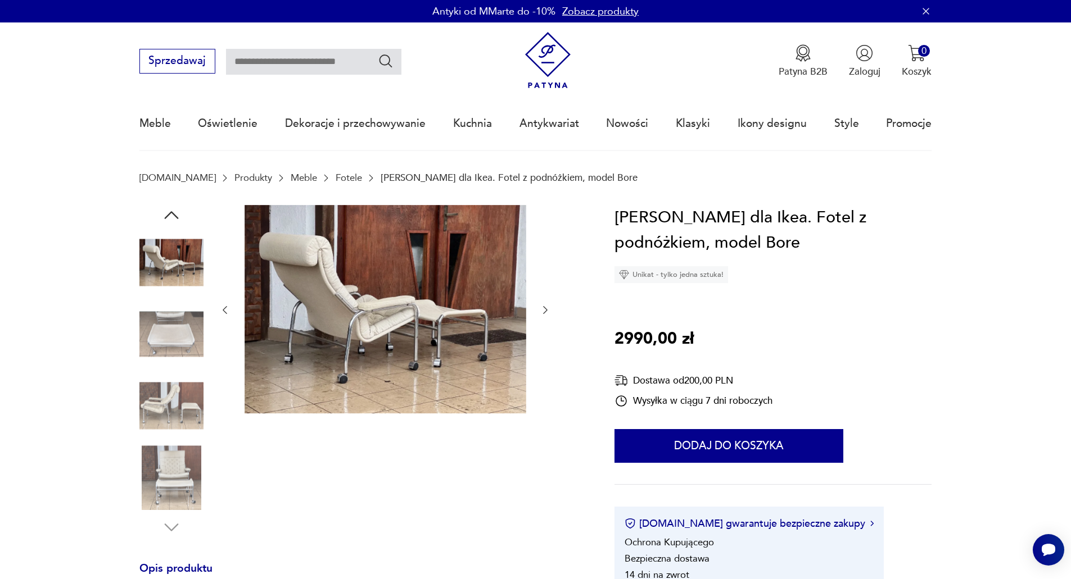
click at [547, 306] on icon "button" at bounding box center [545, 310] width 11 height 11
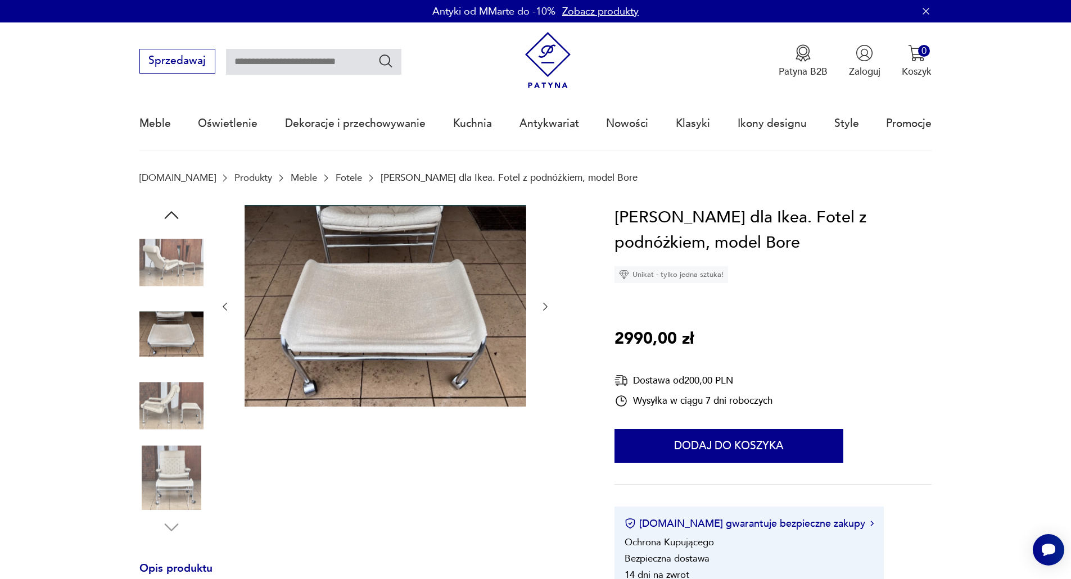
click at [547, 306] on icon "button" at bounding box center [545, 307] width 4 height 8
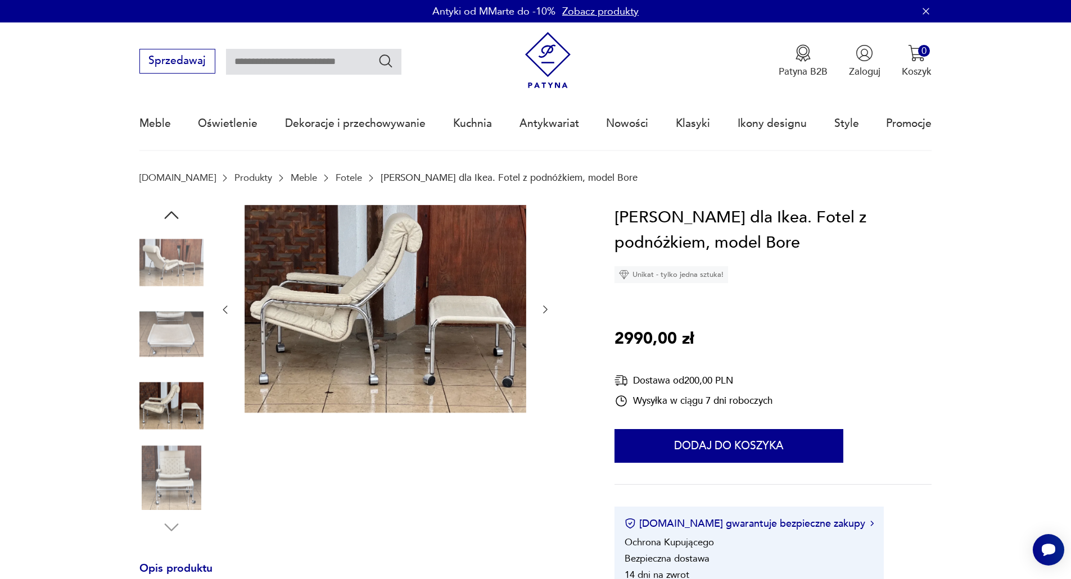
click at [547, 306] on icon "button" at bounding box center [545, 309] width 11 height 11
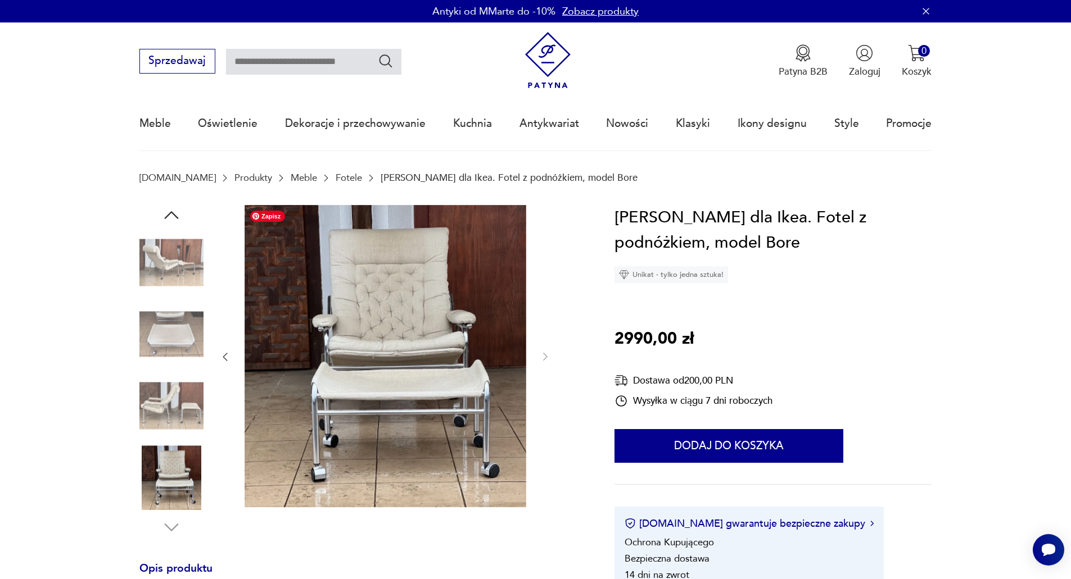
click at [462, 305] on img at bounding box center [385, 356] width 282 height 302
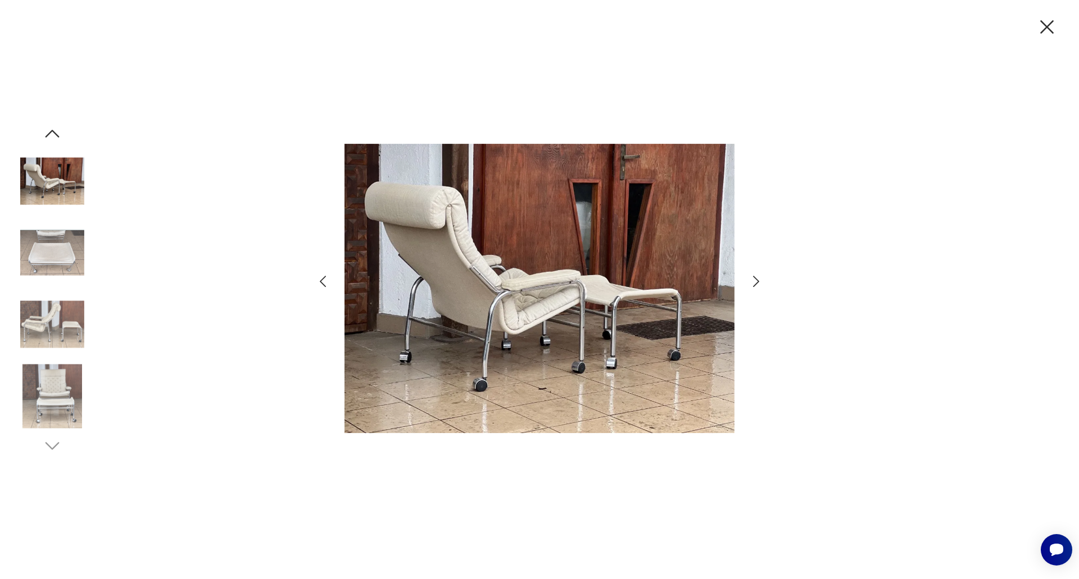
click at [763, 280] on icon "button" at bounding box center [756, 282] width 16 height 16
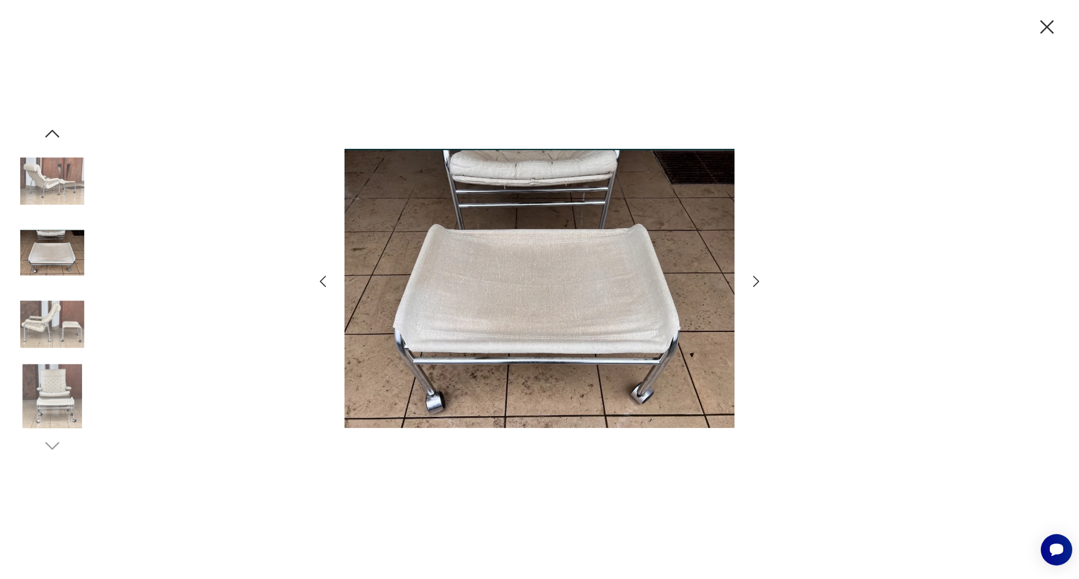
click at [763, 280] on icon "button" at bounding box center [756, 282] width 16 height 16
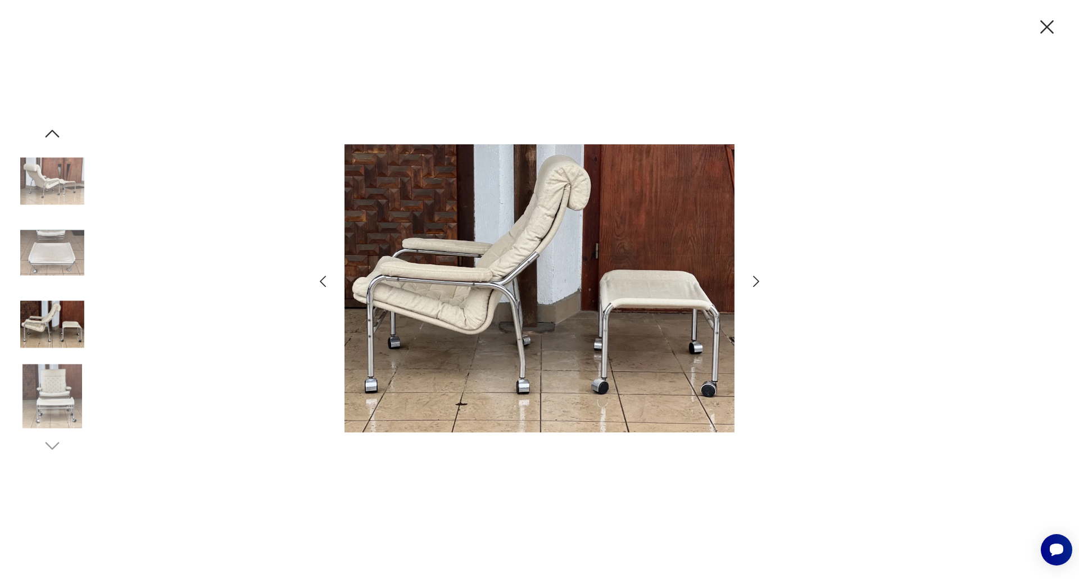
click at [763, 280] on icon "button" at bounding box center [756, 282] width 16 height 16
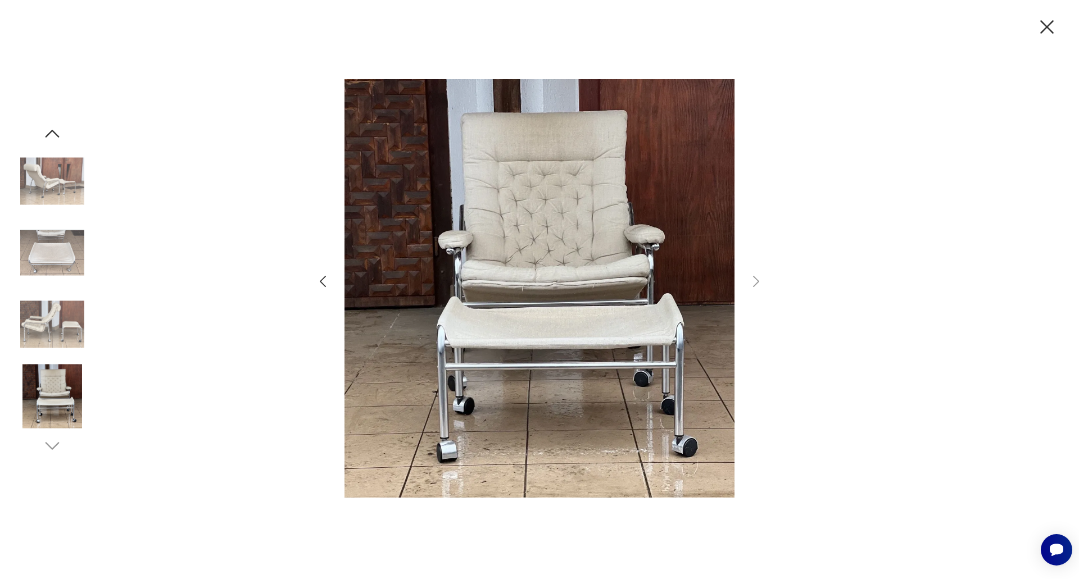
click at [1041, 26] on icon "button" at bounding box center [1047, 27] width 24 height 24
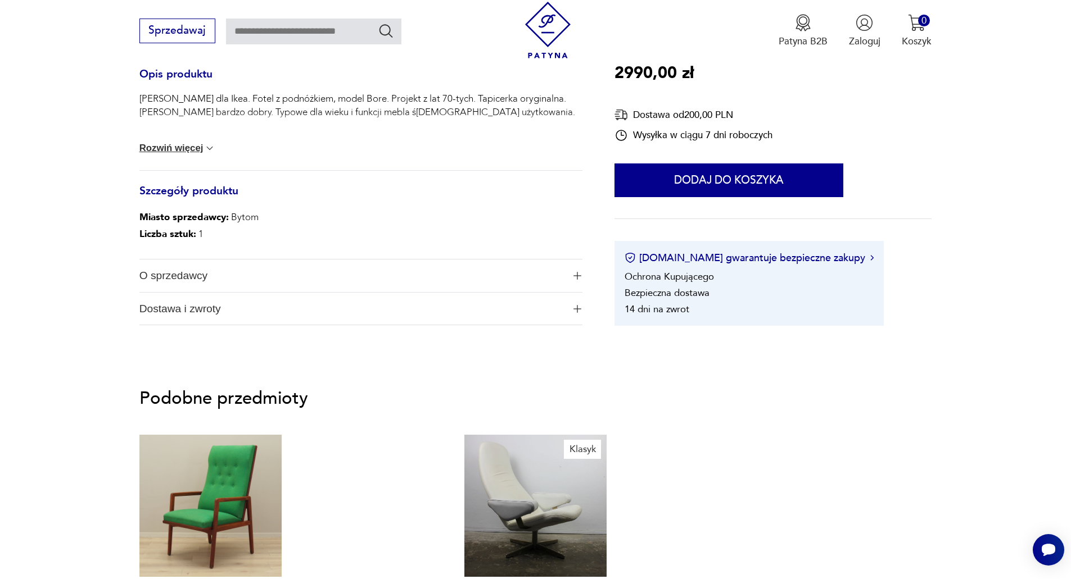
scroll to position [674, 0]
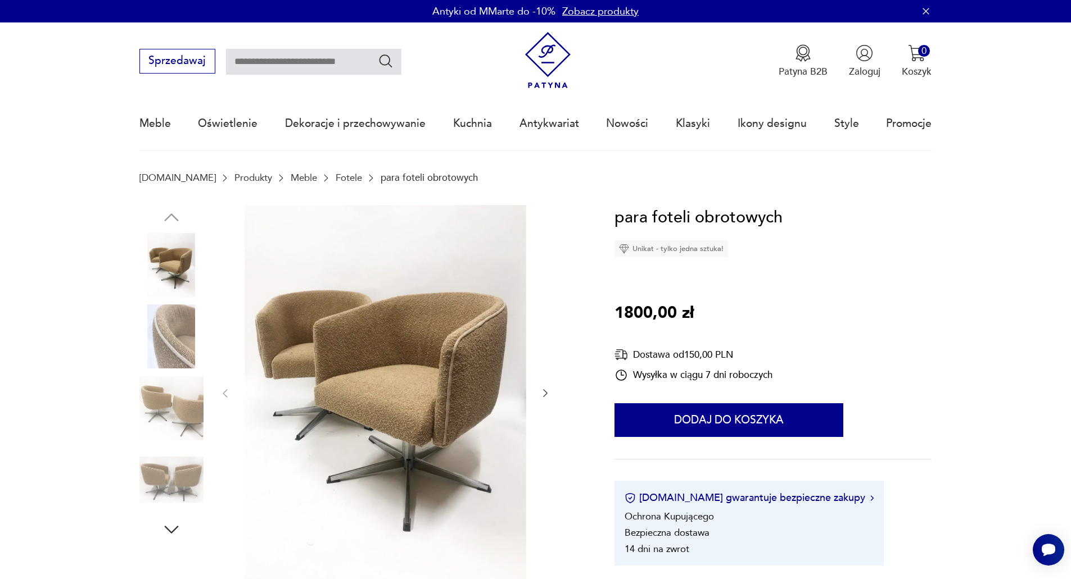
click at [549, 391] on icon "button" at bounding box center [545, 393] width 11 height 11
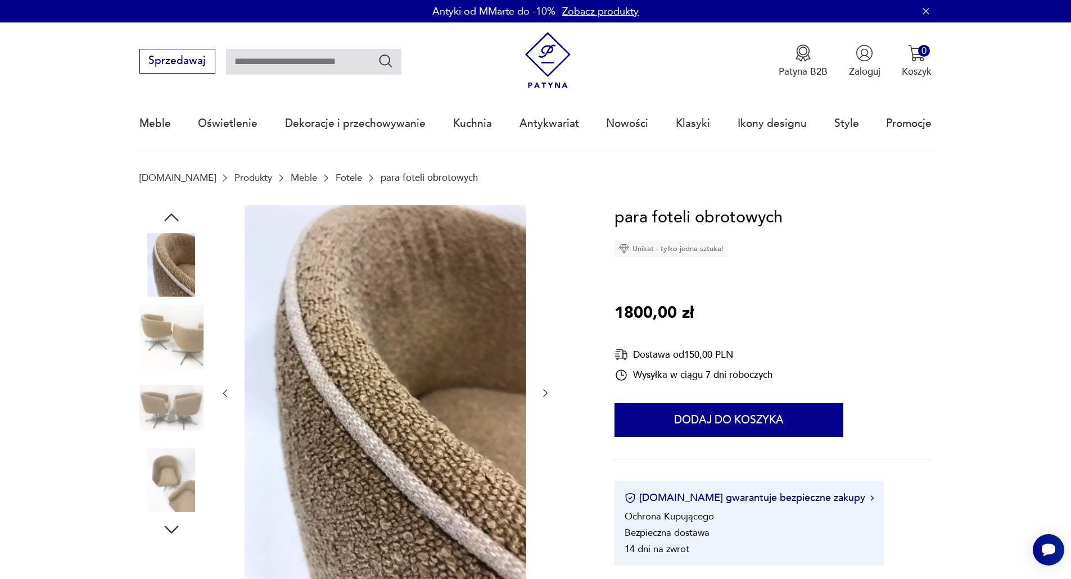
click at [549, 391] on icon "button" at bounding box center [545, 393] width 11 height 11
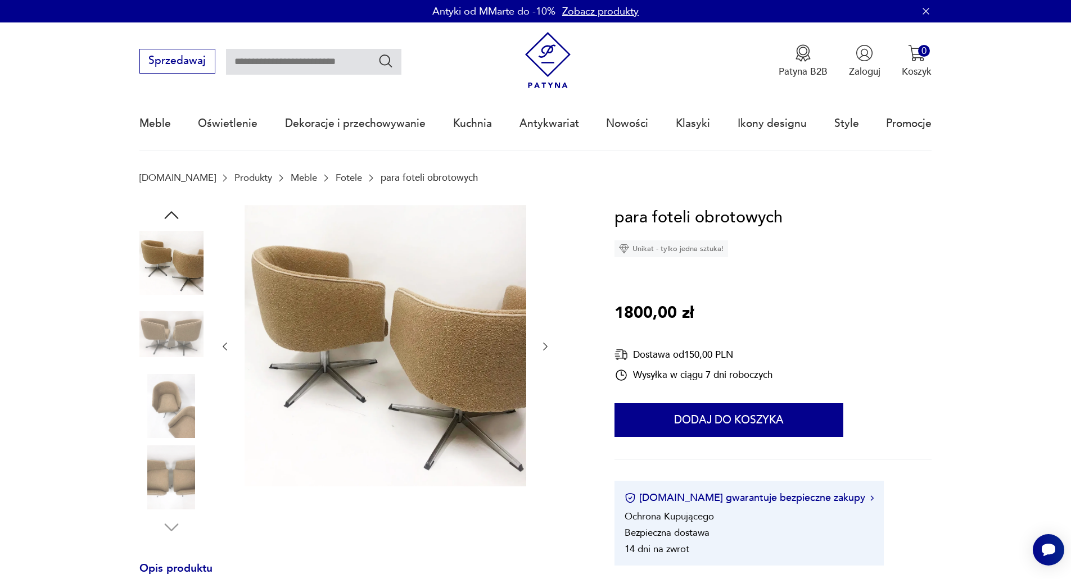
click at [549, 391] on div at bounding box center [385, 347] width 332 height 284
click at [544, 342] on icon "button" at bounding box center [545, 346] width 11 height 11
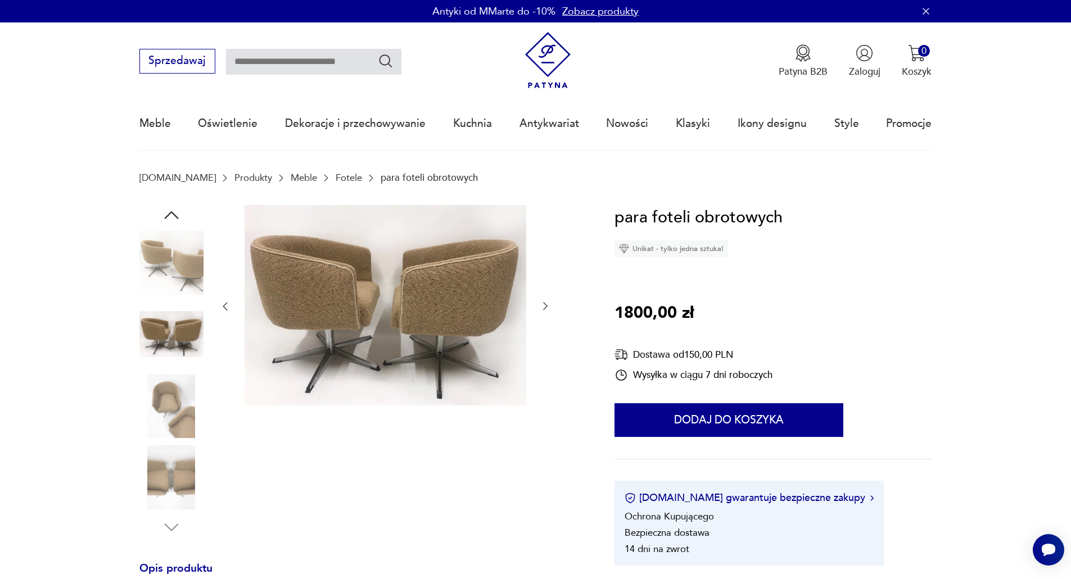
click at [546, 345] on div at bounding box center [385, 306] width 332 height 203
click at [545, 305] on icon "button" at bounding box center [545, 307] width 4 height 8
